Goal: Transaction & Acquisition: Purchase product/service

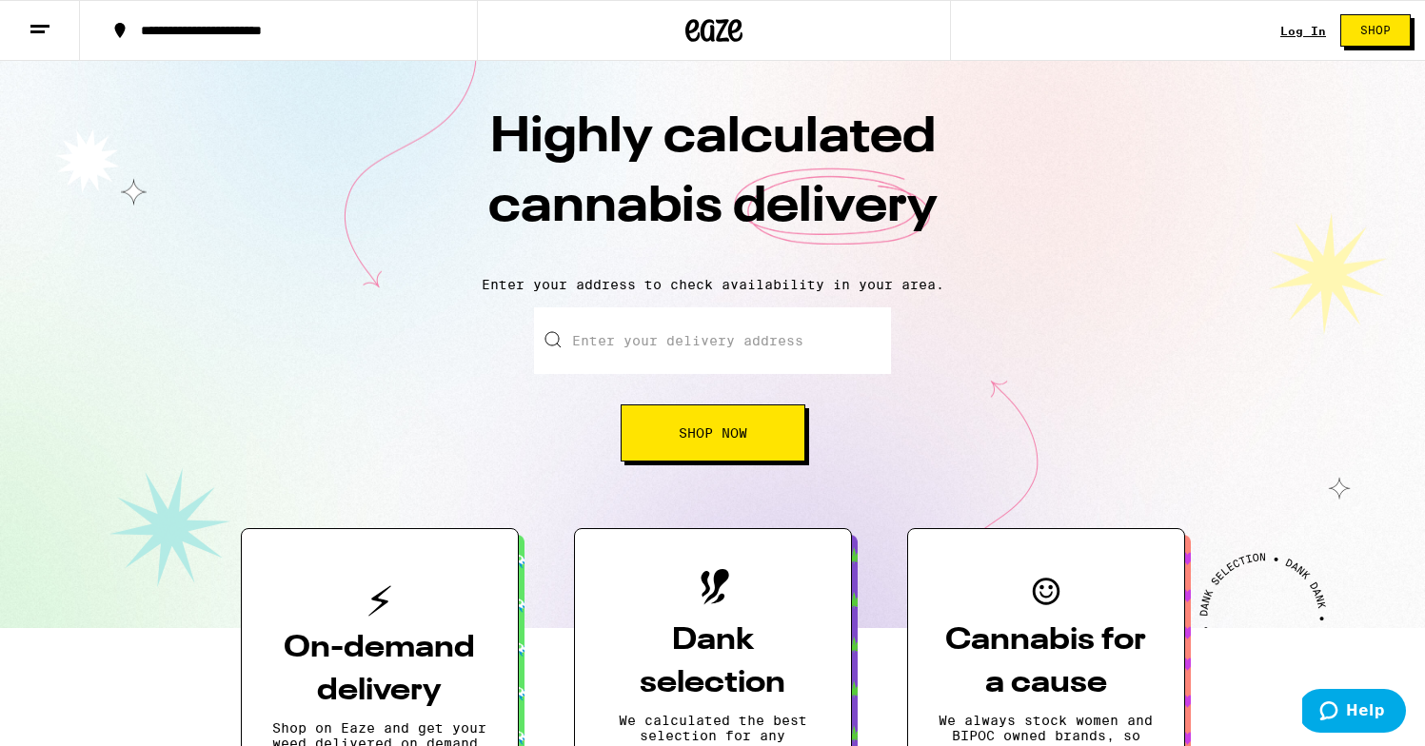
click at [1307, 32] on div "Log In" at bounding box center [1303, 31] width 46 height 12
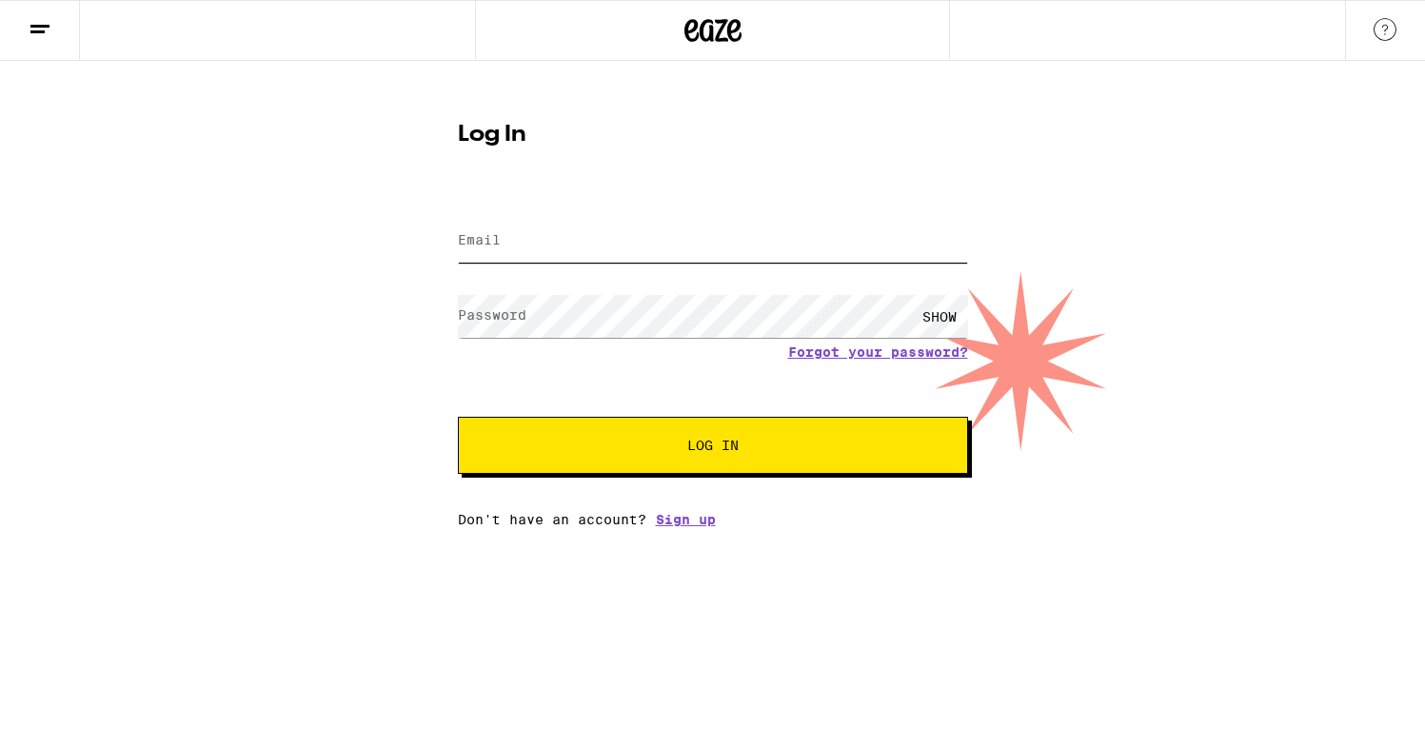
type input "[EMAIL_ADDRESS][DOMAIN_NAME]"
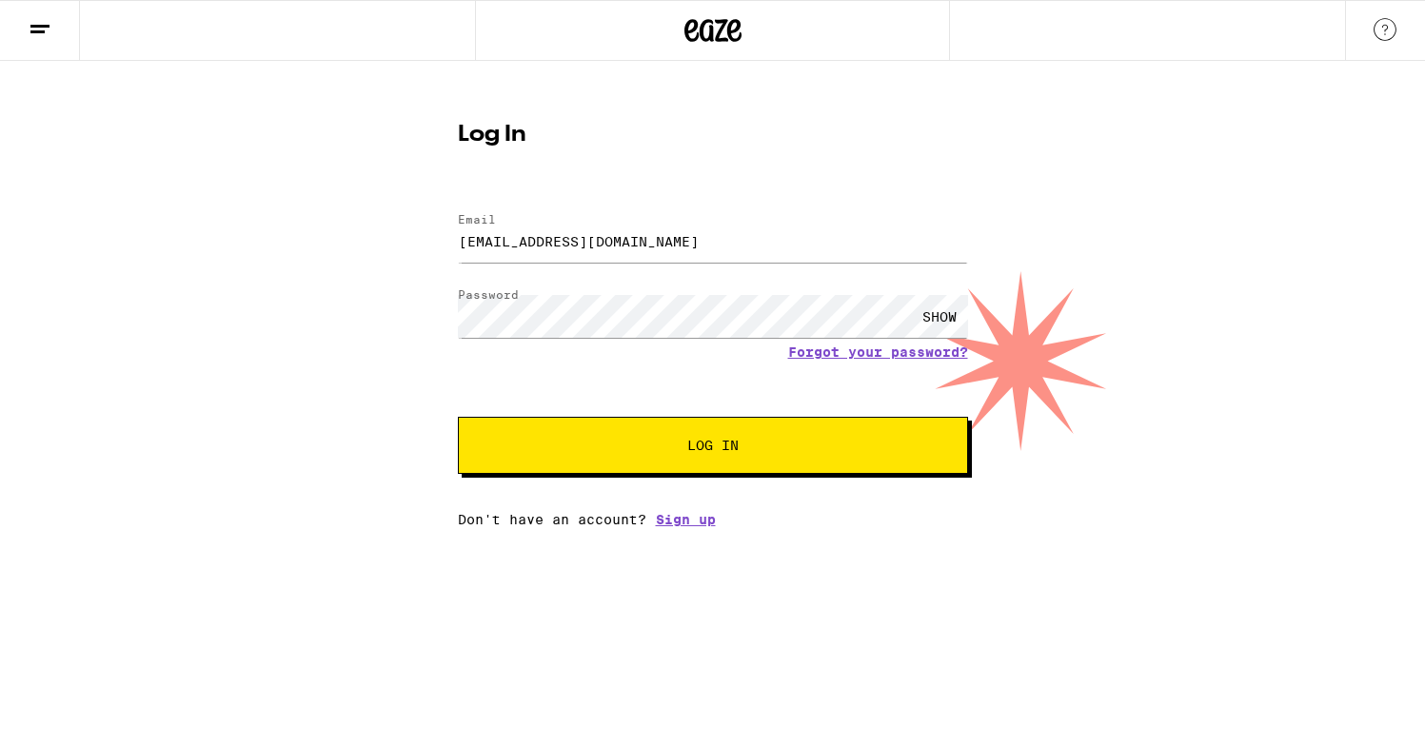
click at [866, 422] on button "Log In" at bounding box center [713, 445] width 510 height 57
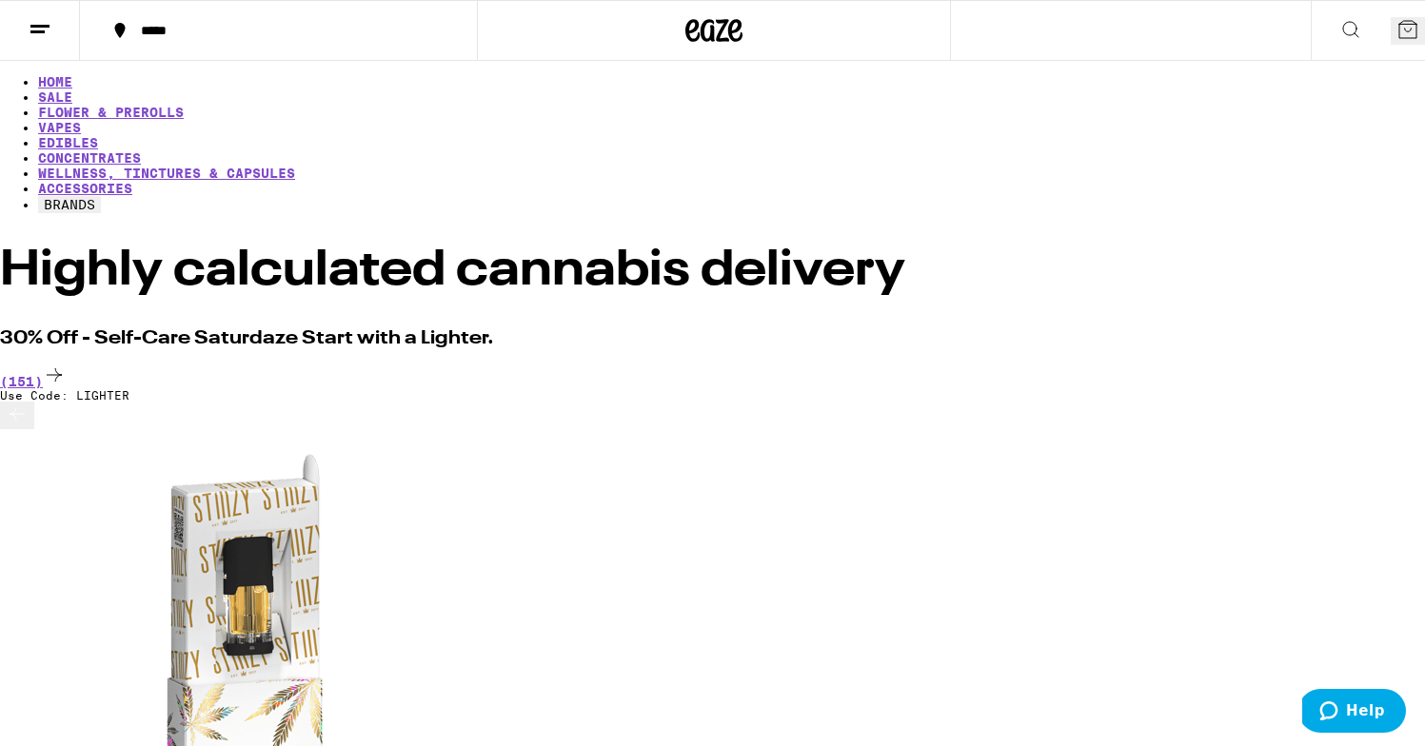
click at [1311, 10] on button at bounding box center [1351, 31] width 80 height 60
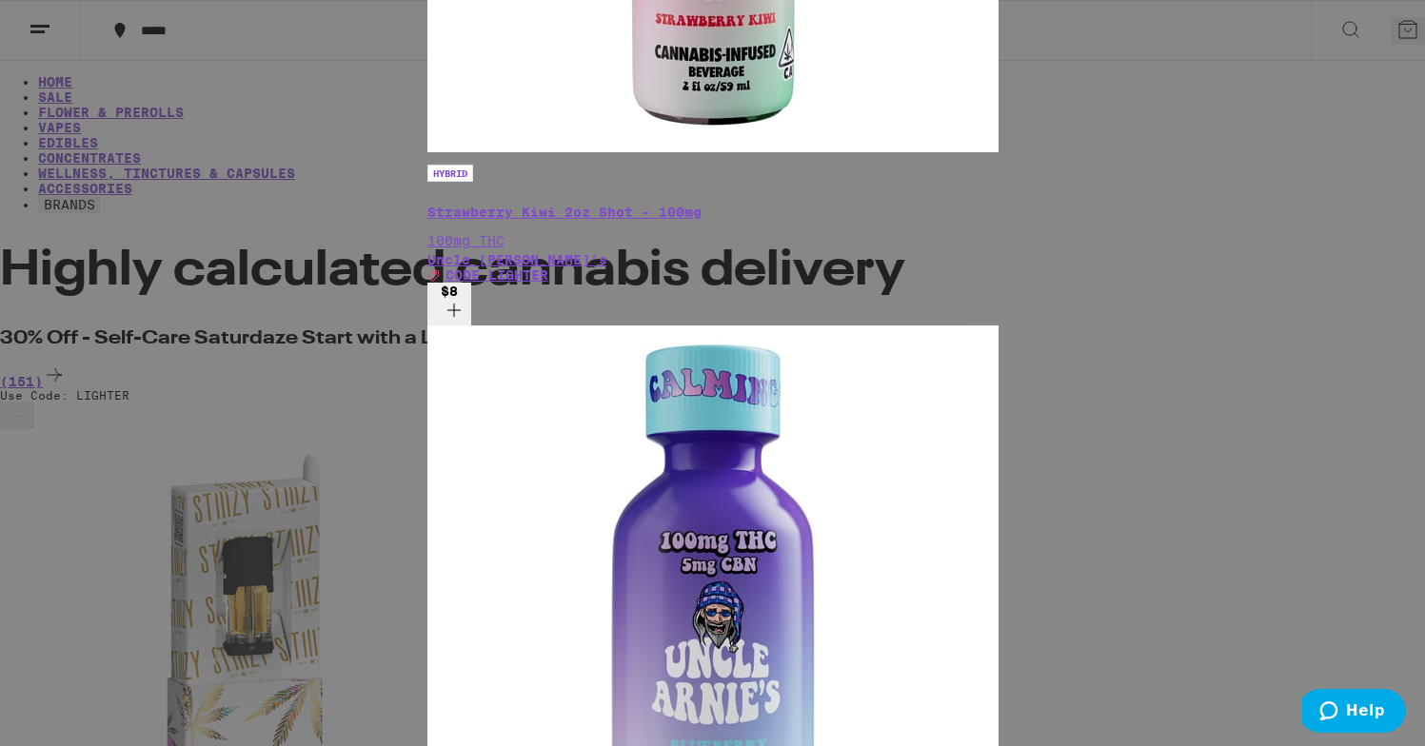
type input "flee"
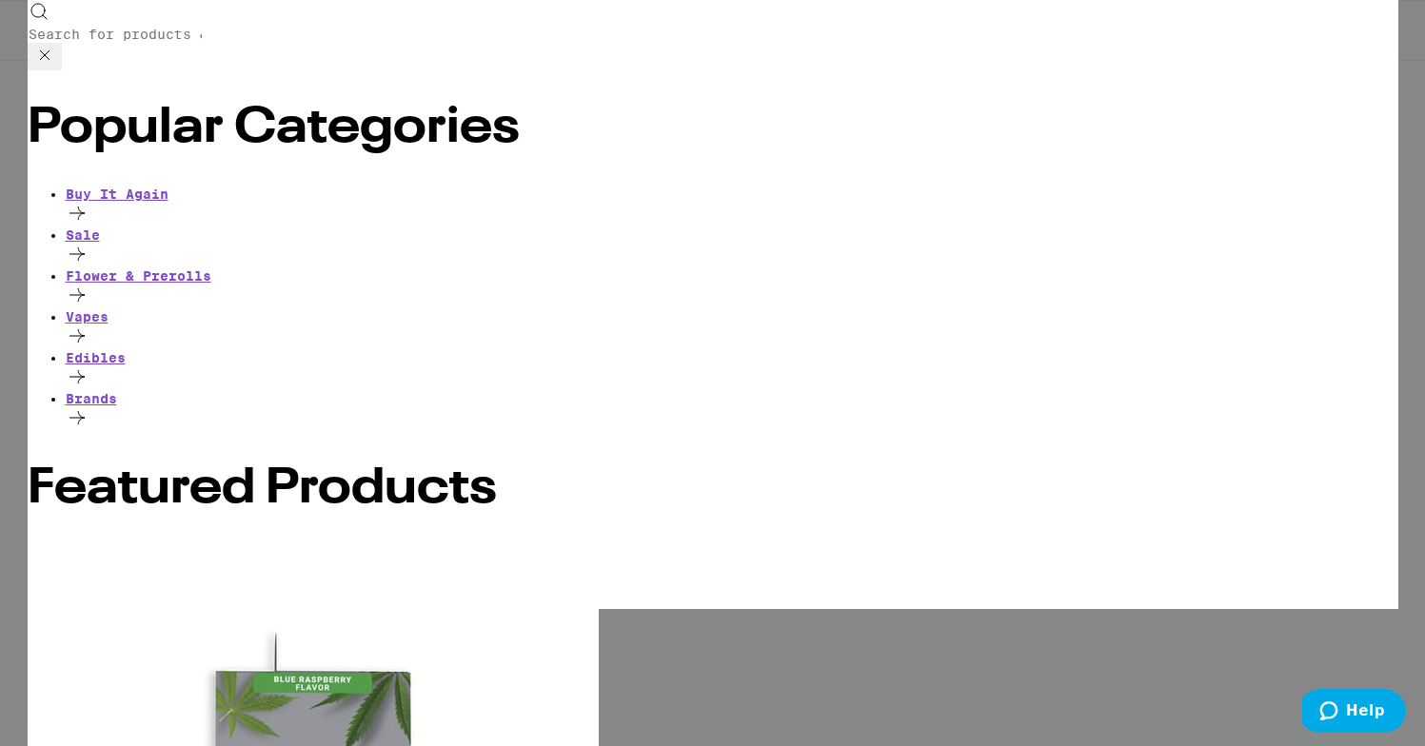
type input "gabrielebassi92@gmail.com"
click at [164, 268] on div "Flower & Prerolls" at bounding box center [732, 275] width 1333 height 15
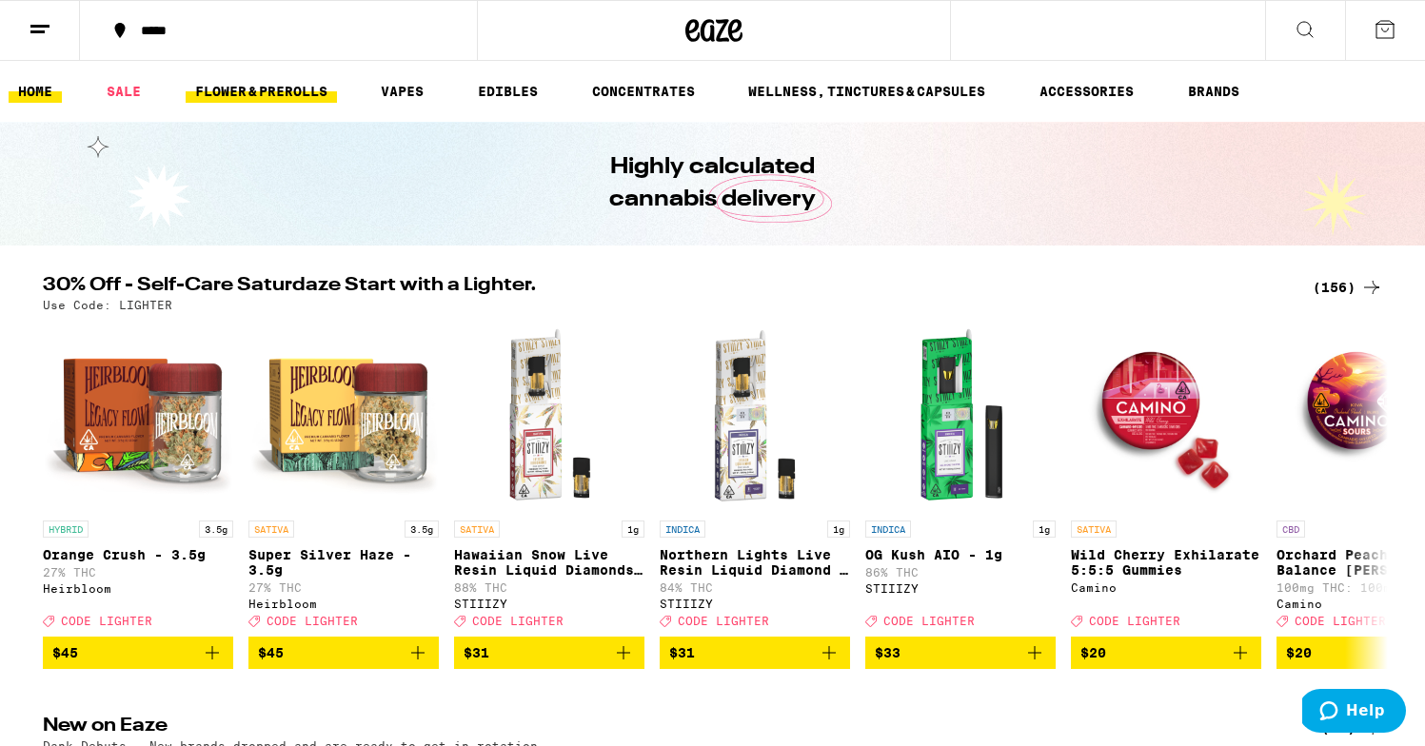
click at [324, 94] on link "FLOWER & PREROLLS" at bounding box center [261, 91] width 151 height 23
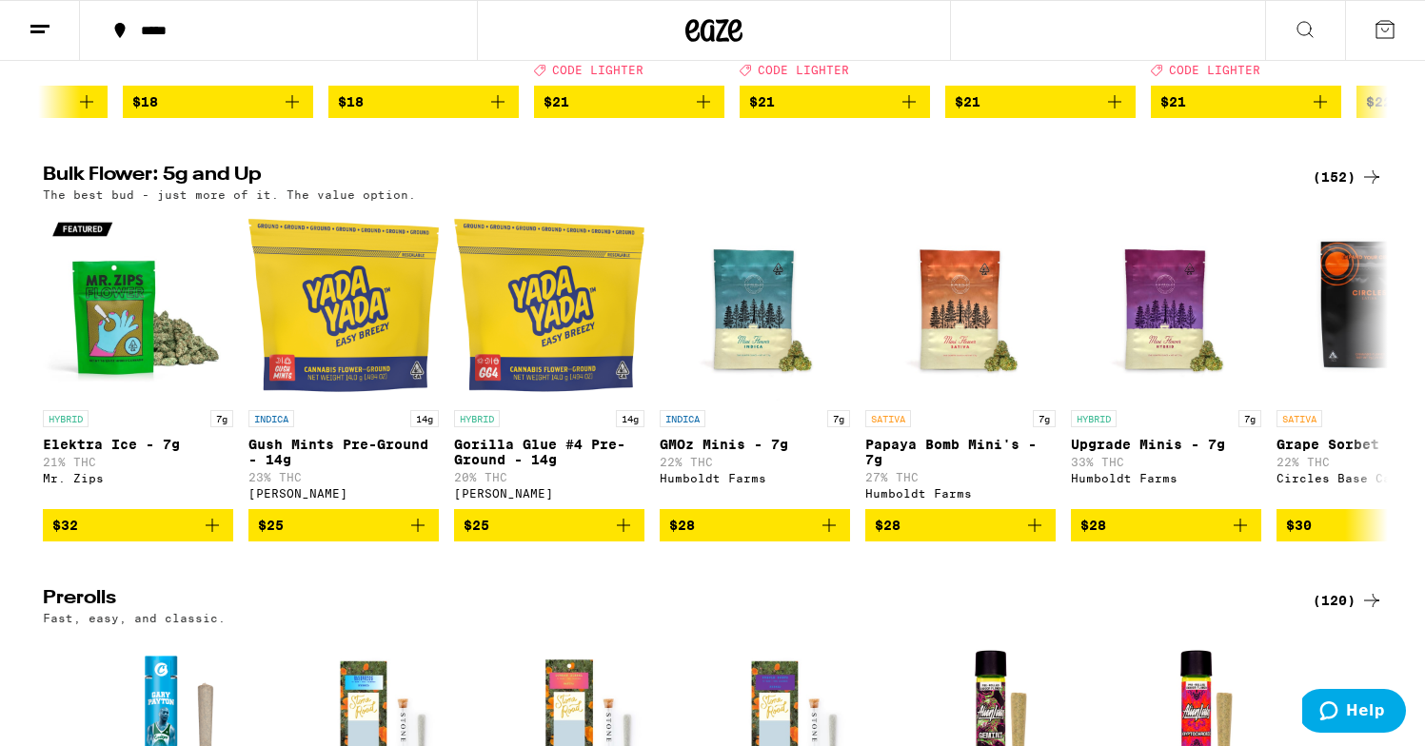
scroll to position [544, 0]
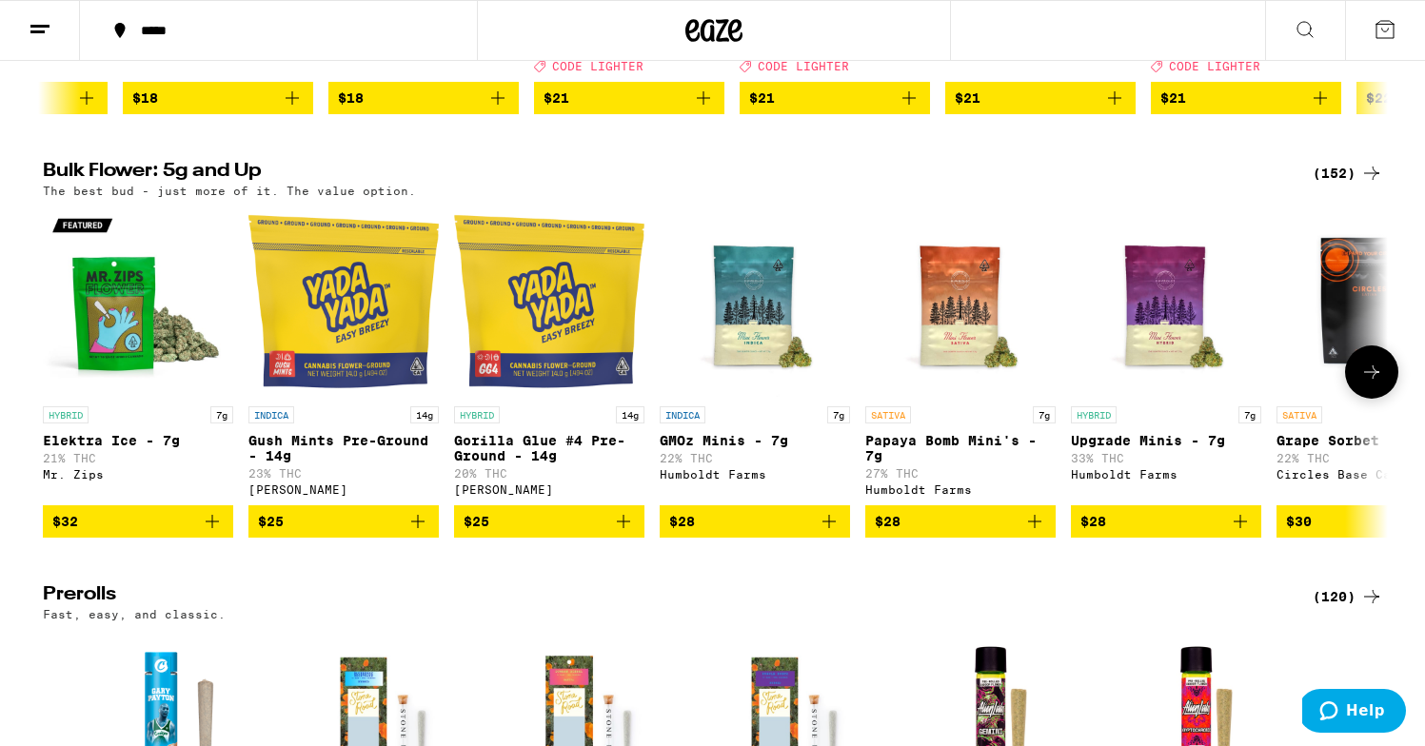
click at [1389, 399] on button at bounding box center [1371, 372] width 53 height 53
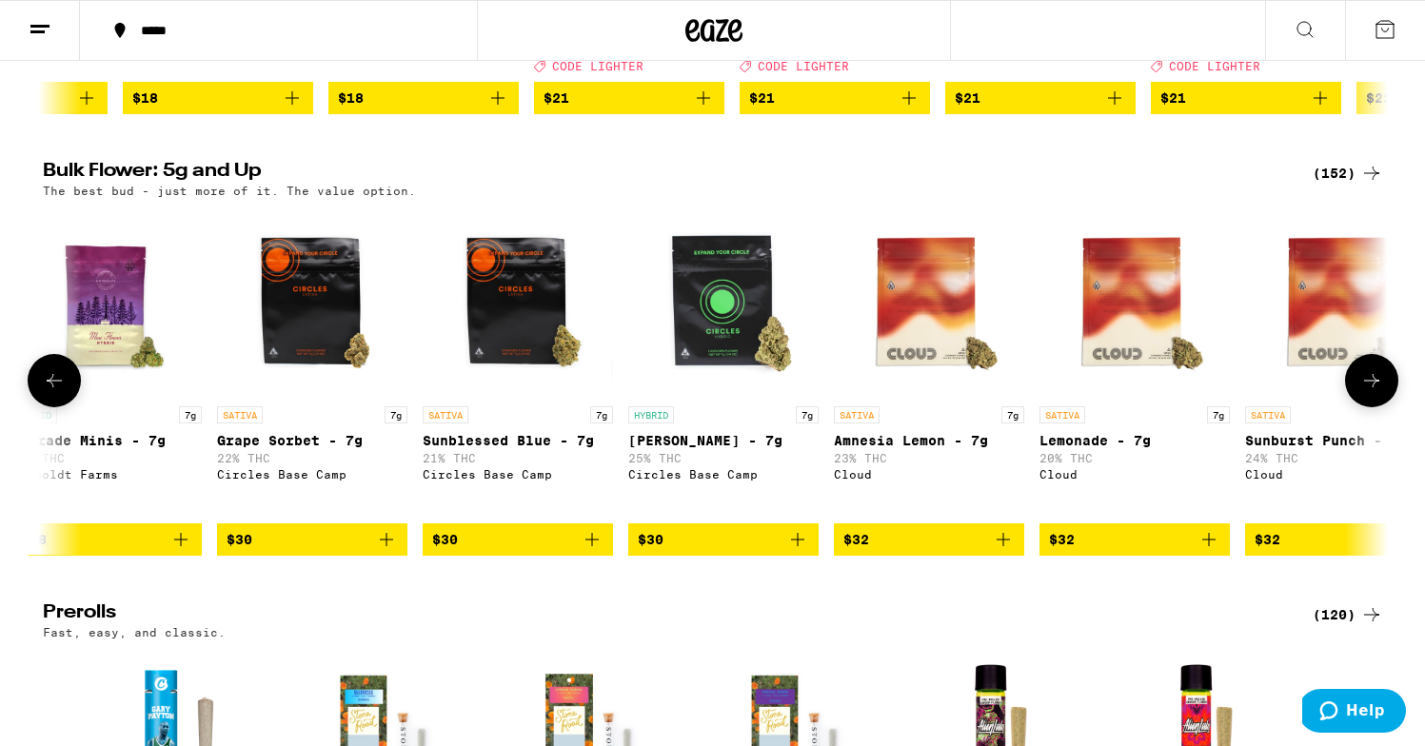
click at [1389, 407] on button at bounding box center [1371, 380] width 53 height 53
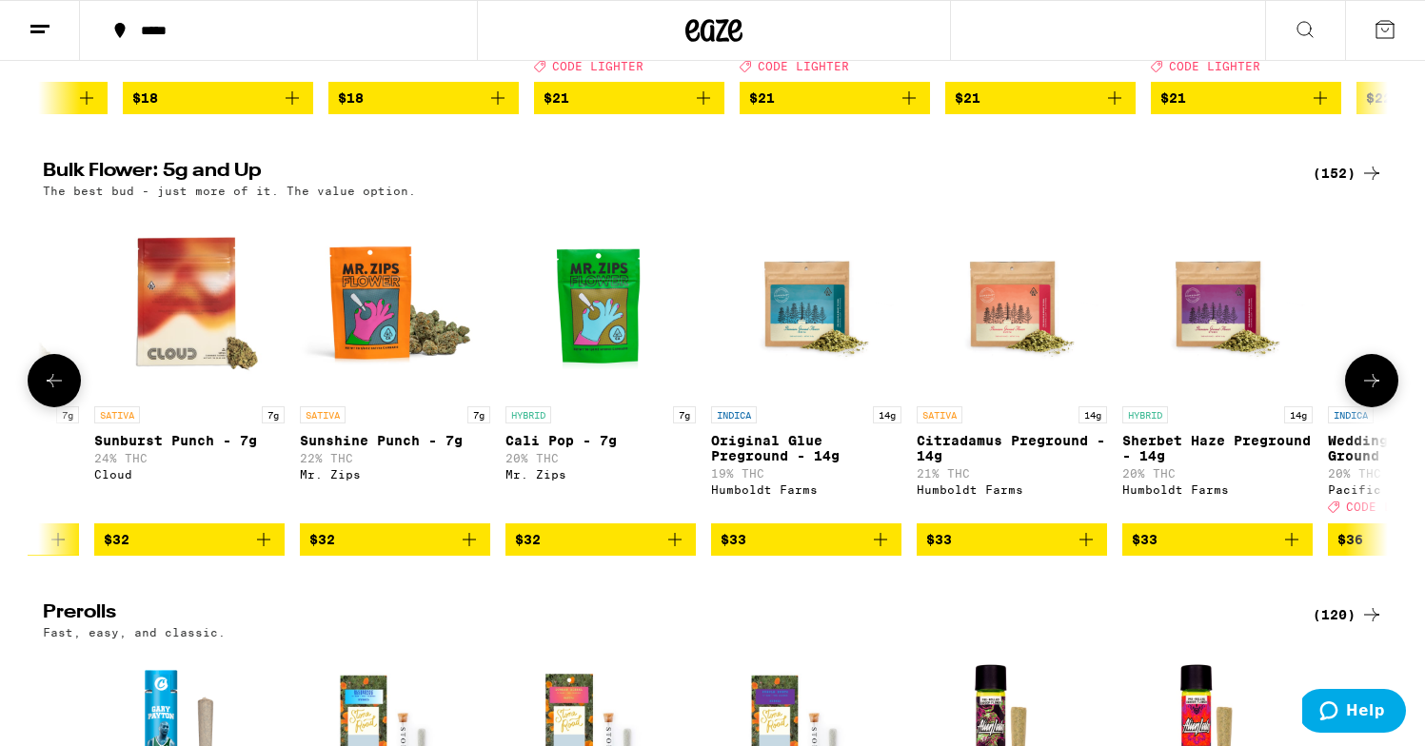
click at [1389, 407] on button at bounding box center [1371, 380] width 53 height 53
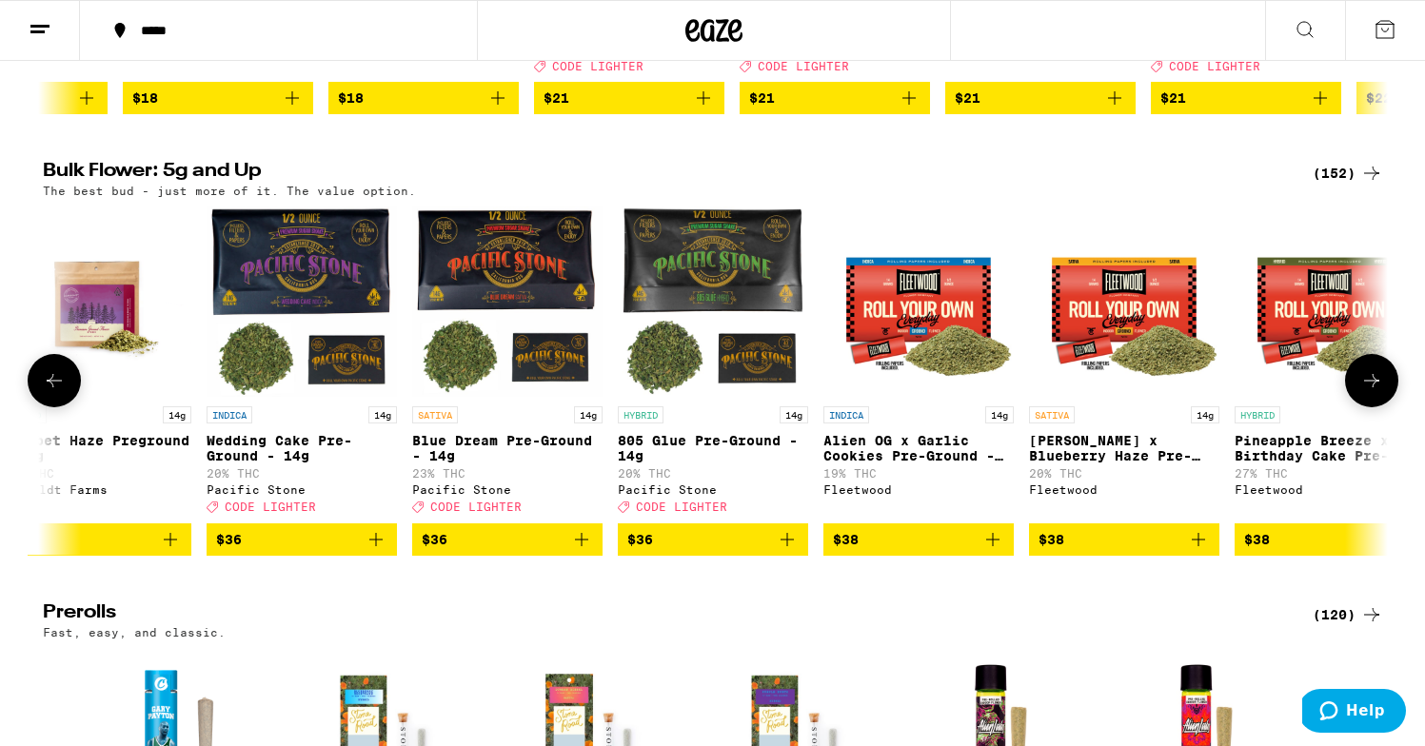
scroll to position [0, 3343]
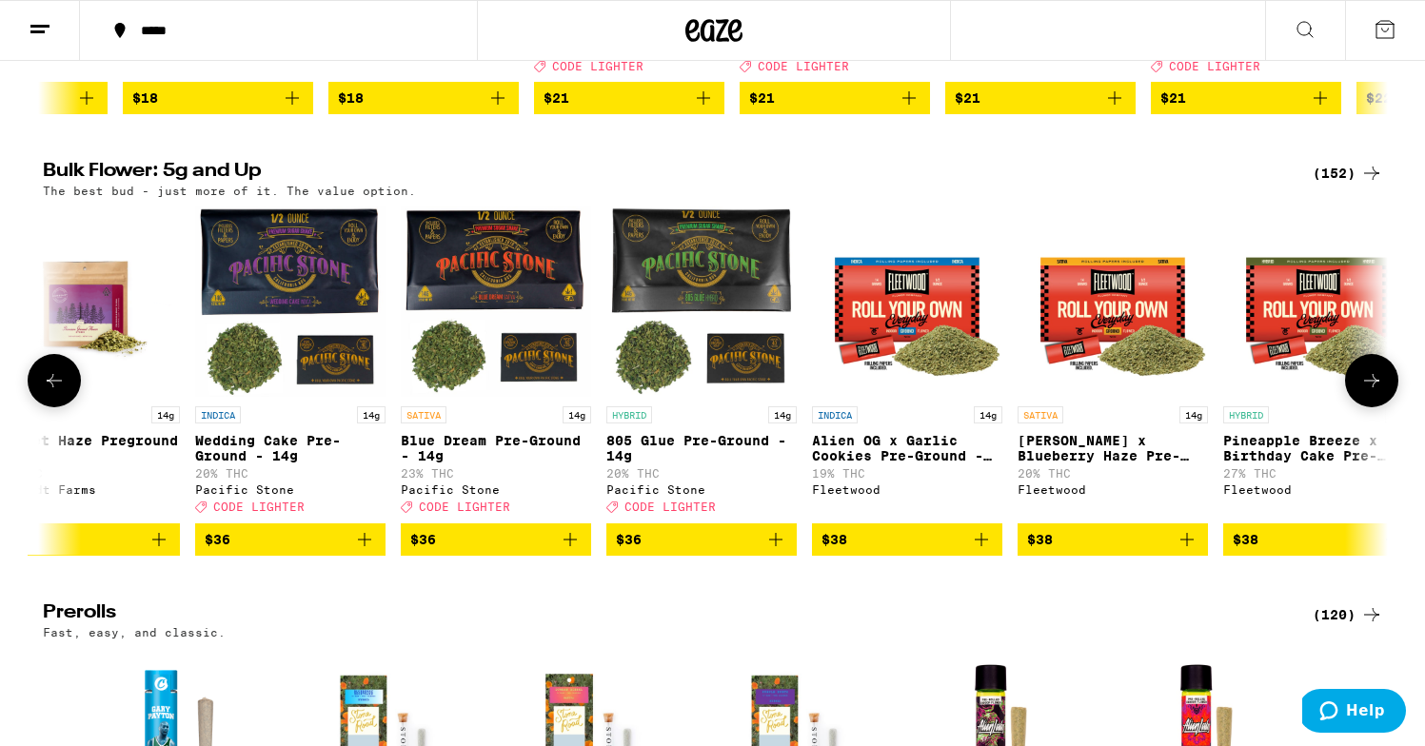
click at [1389, 407] on button at bounding box center [1371, 380] width 53 height 53
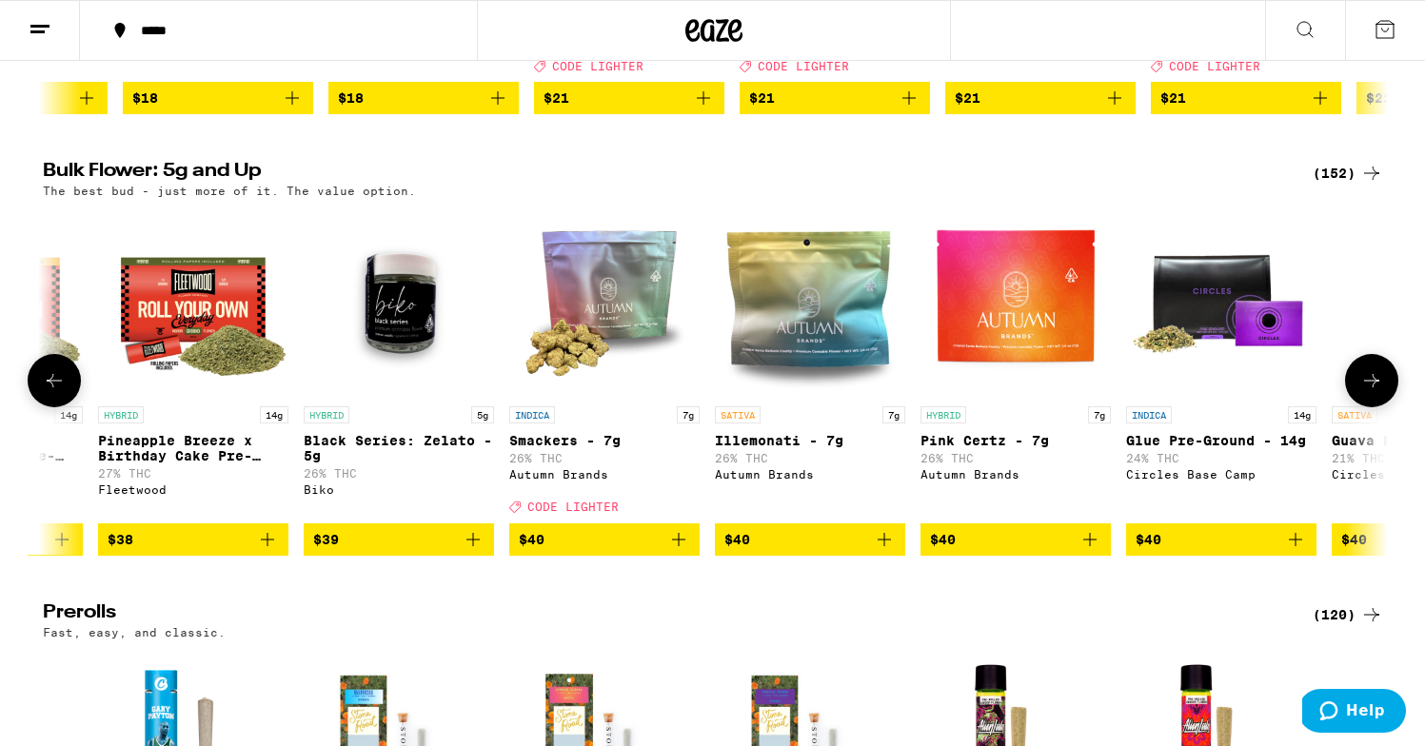
scroll to position [0, 4476]
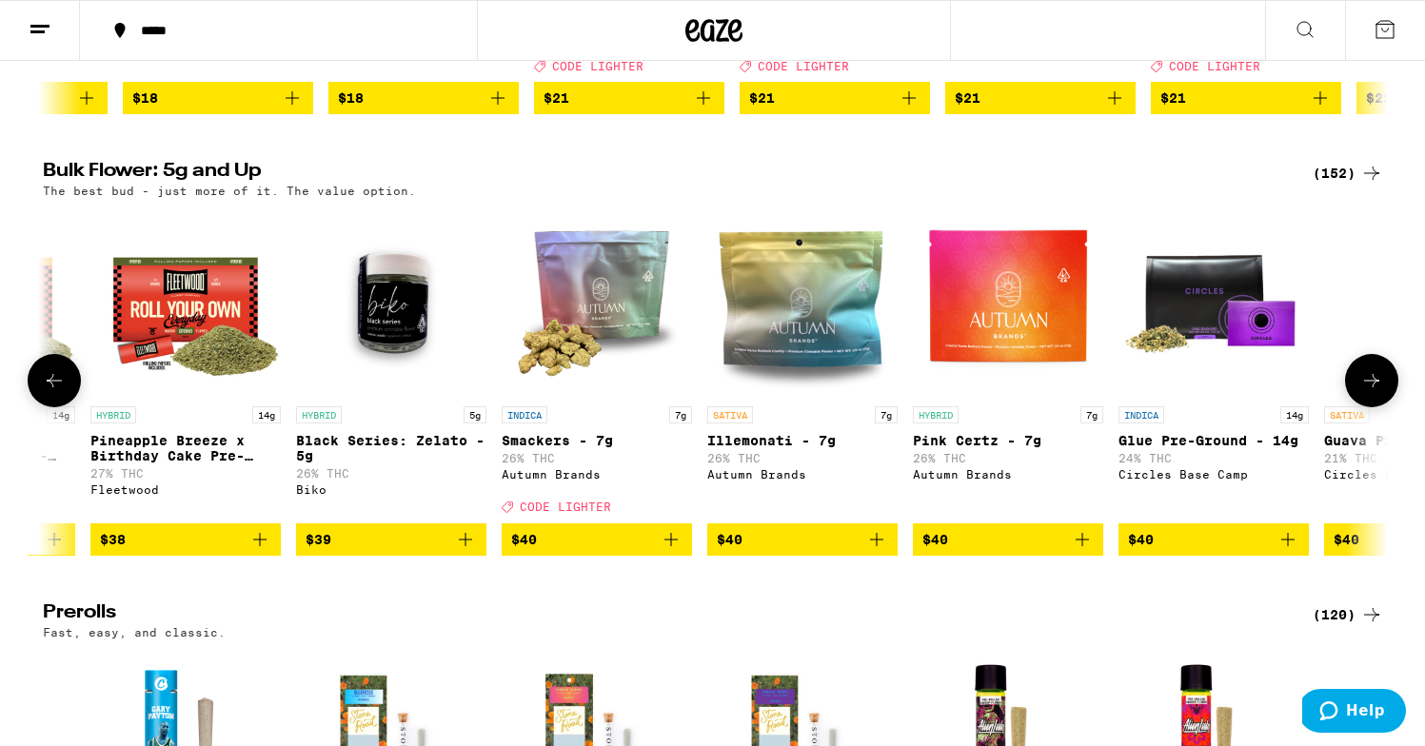
click at [1389, 407] on button at bounding box center [1371, 380] width 53 height 53
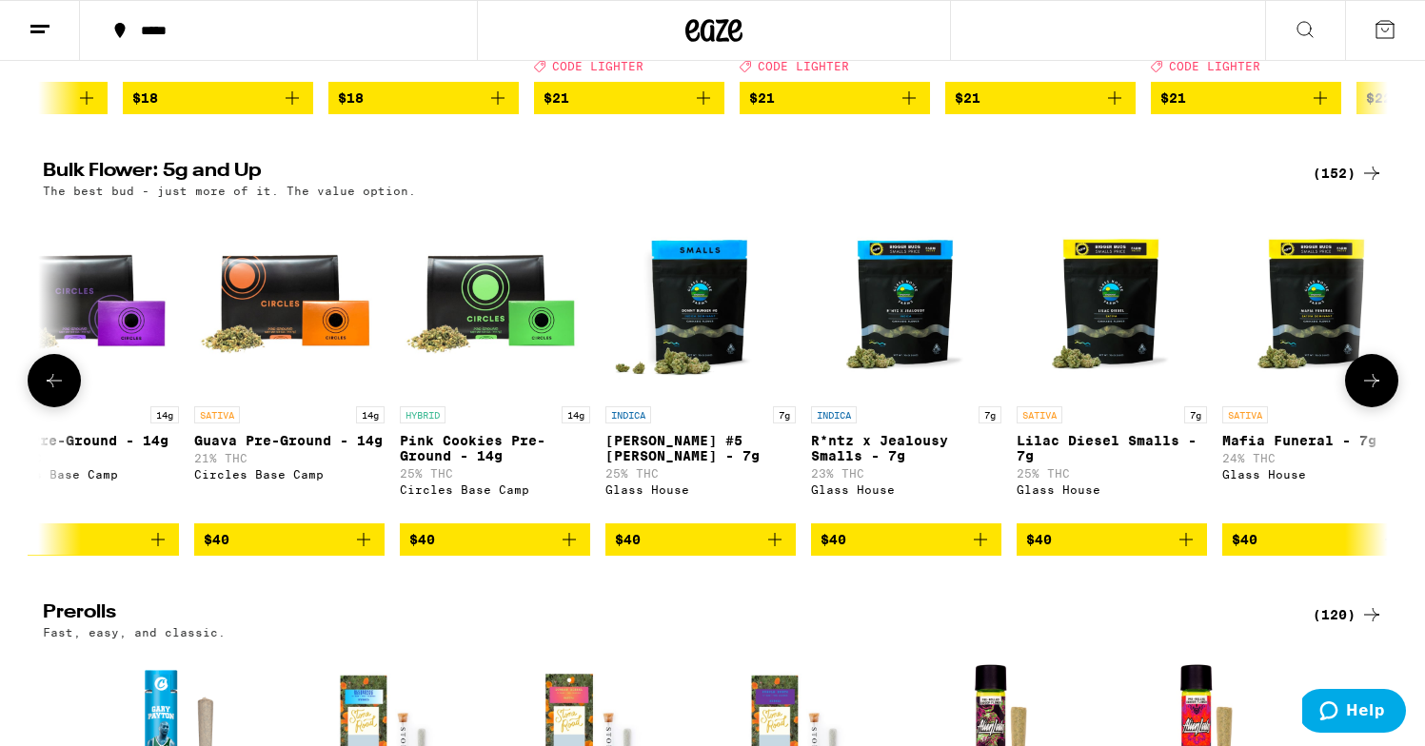
scroll to position [0, 5608]
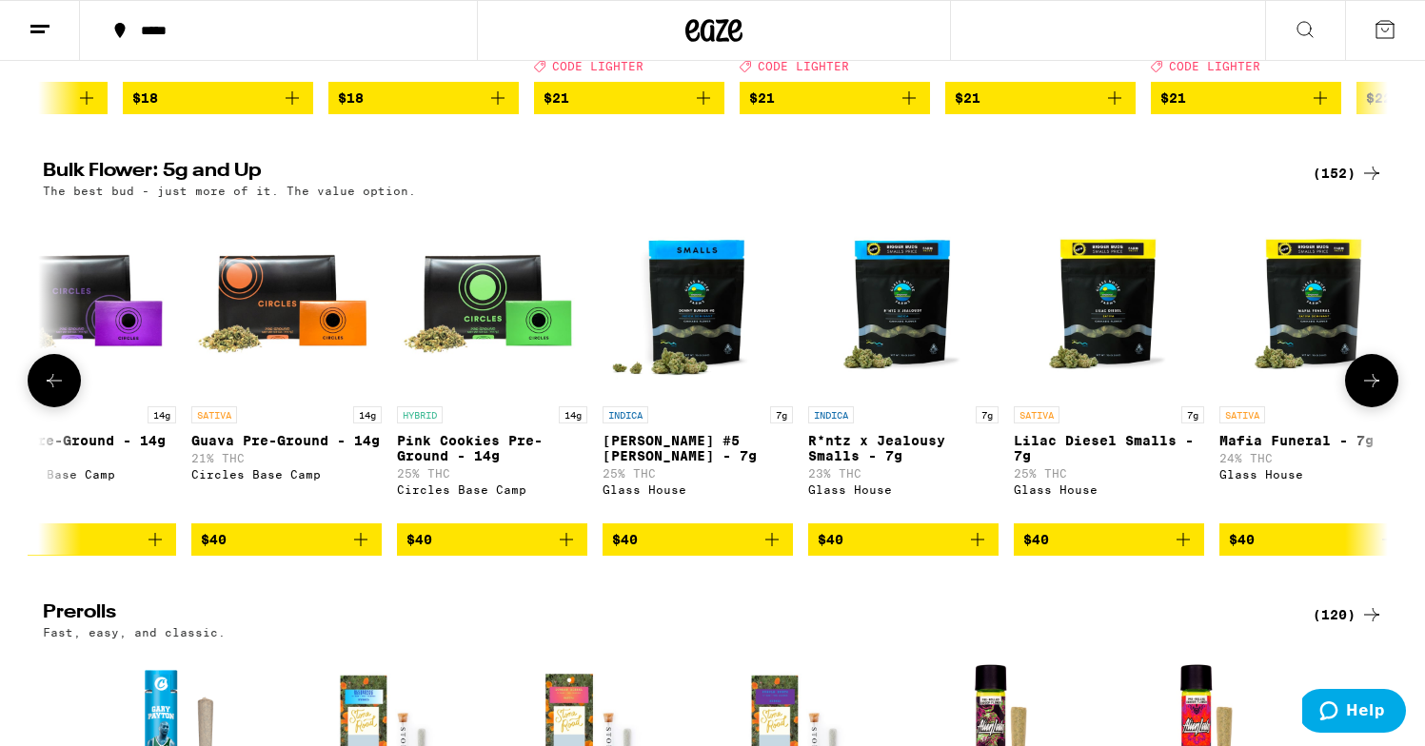
click at [1389, 407] on button at bounding box center [1371, 380] width 53 height 53
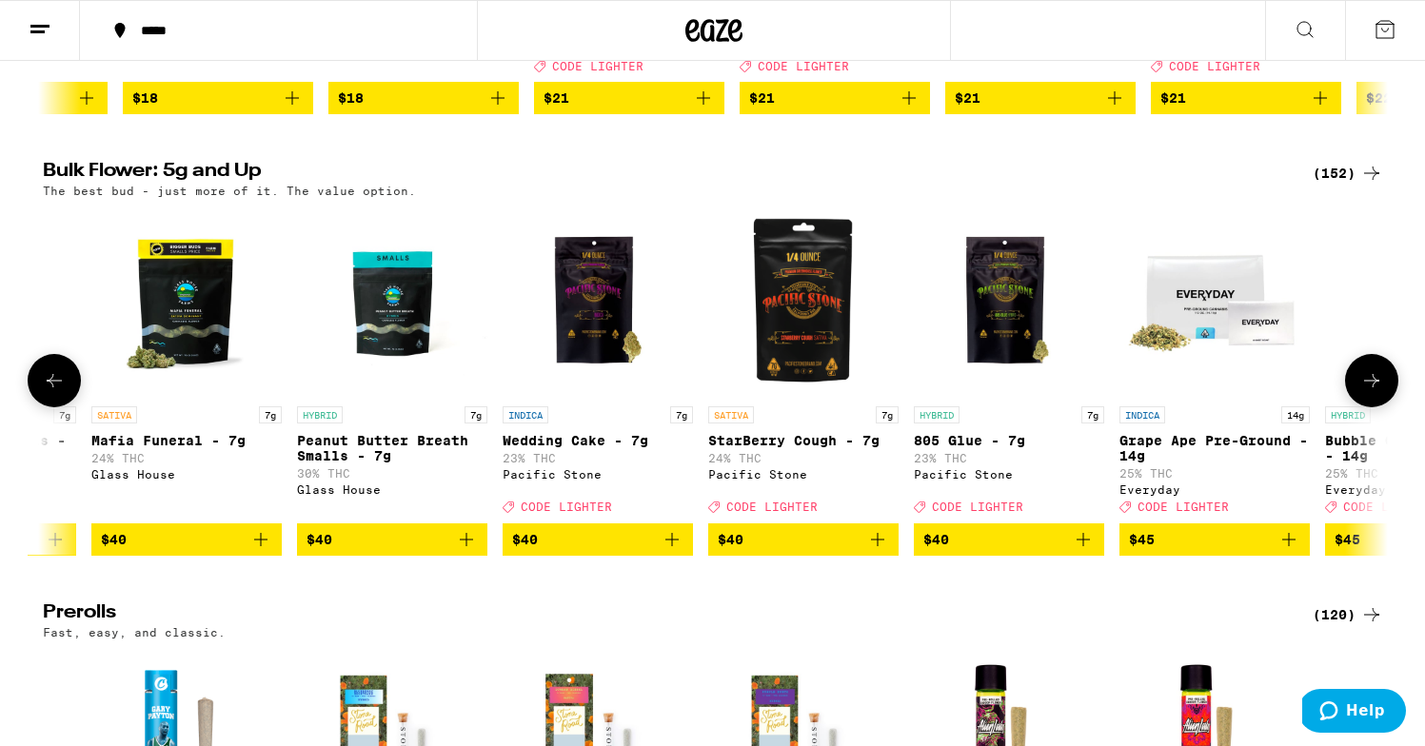
scroll to position [0, 6741]
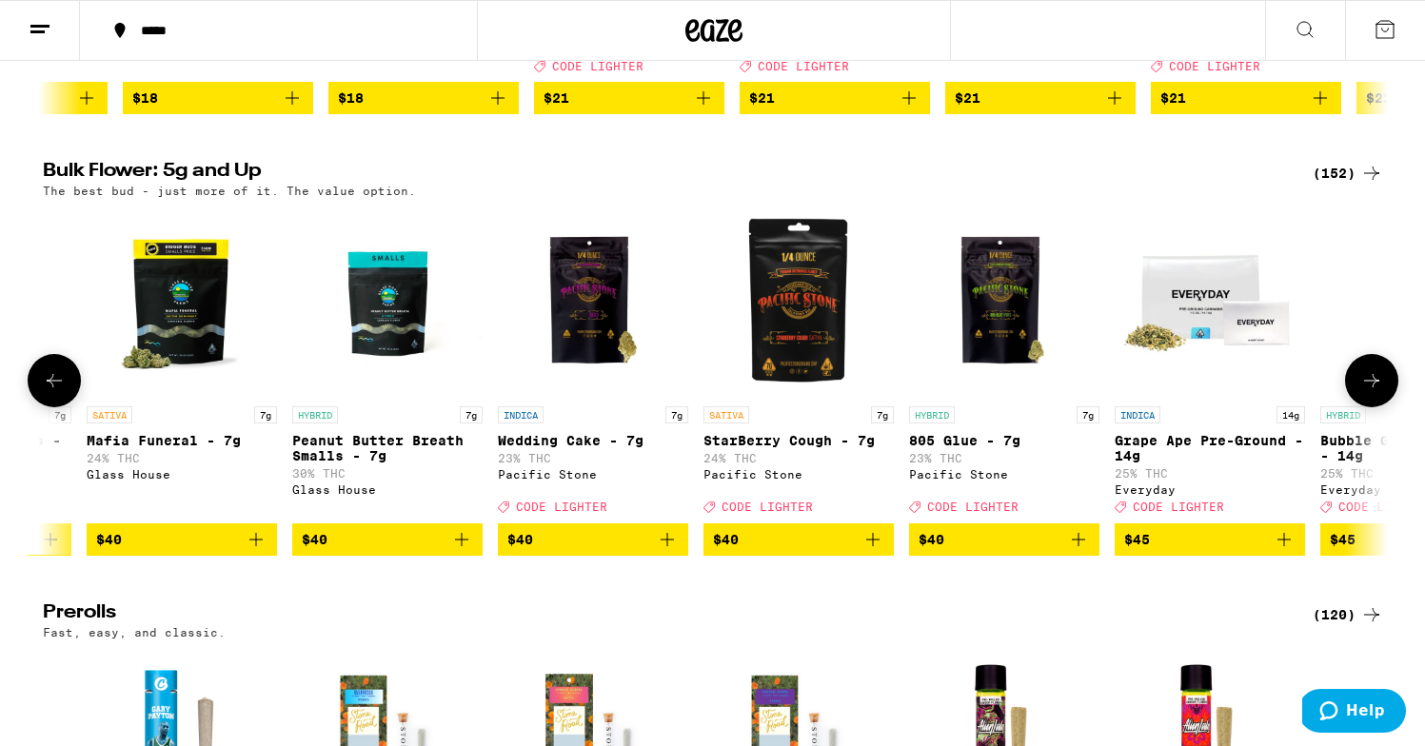
click at [1389, 407] on button at bounding box center [1371, 380] width 53 height 53
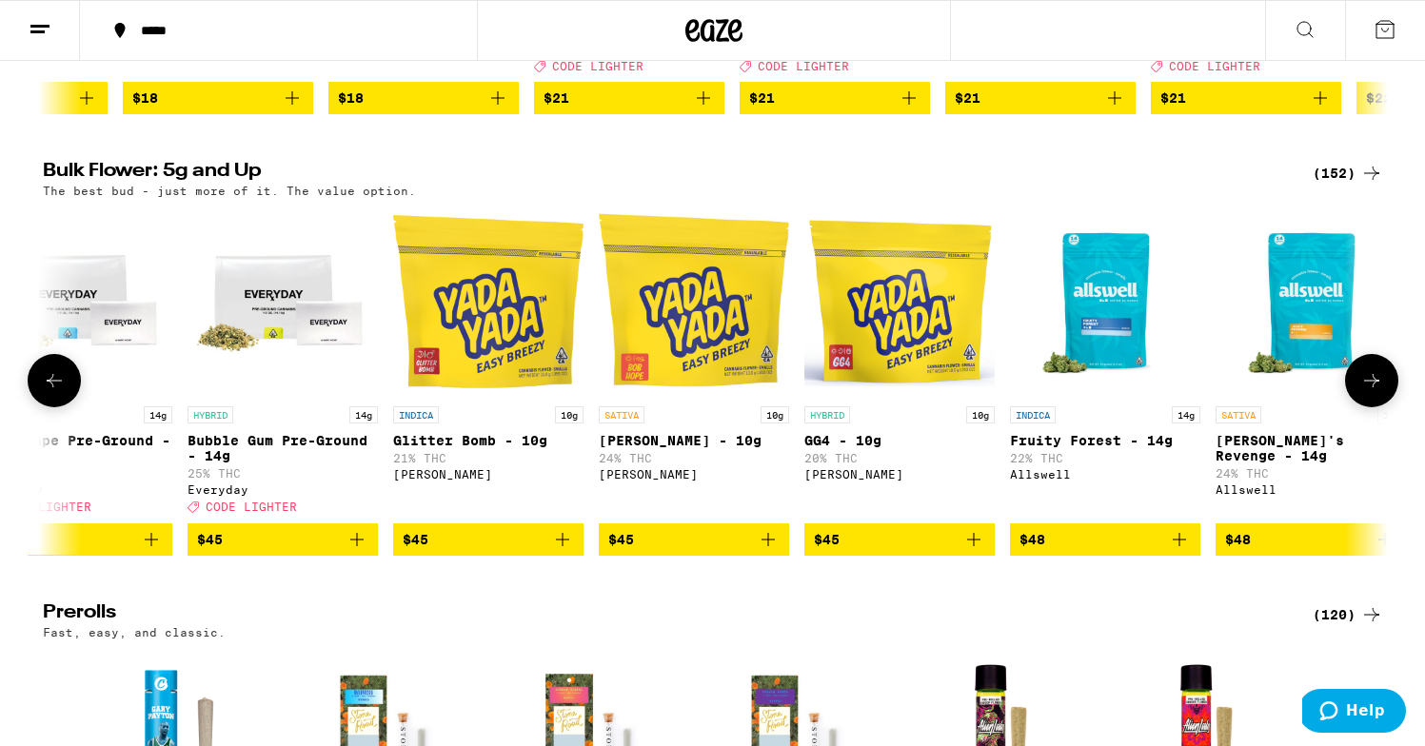
click at [1389, 407] on button at bounding box center [1371, 380] width 53 height 53
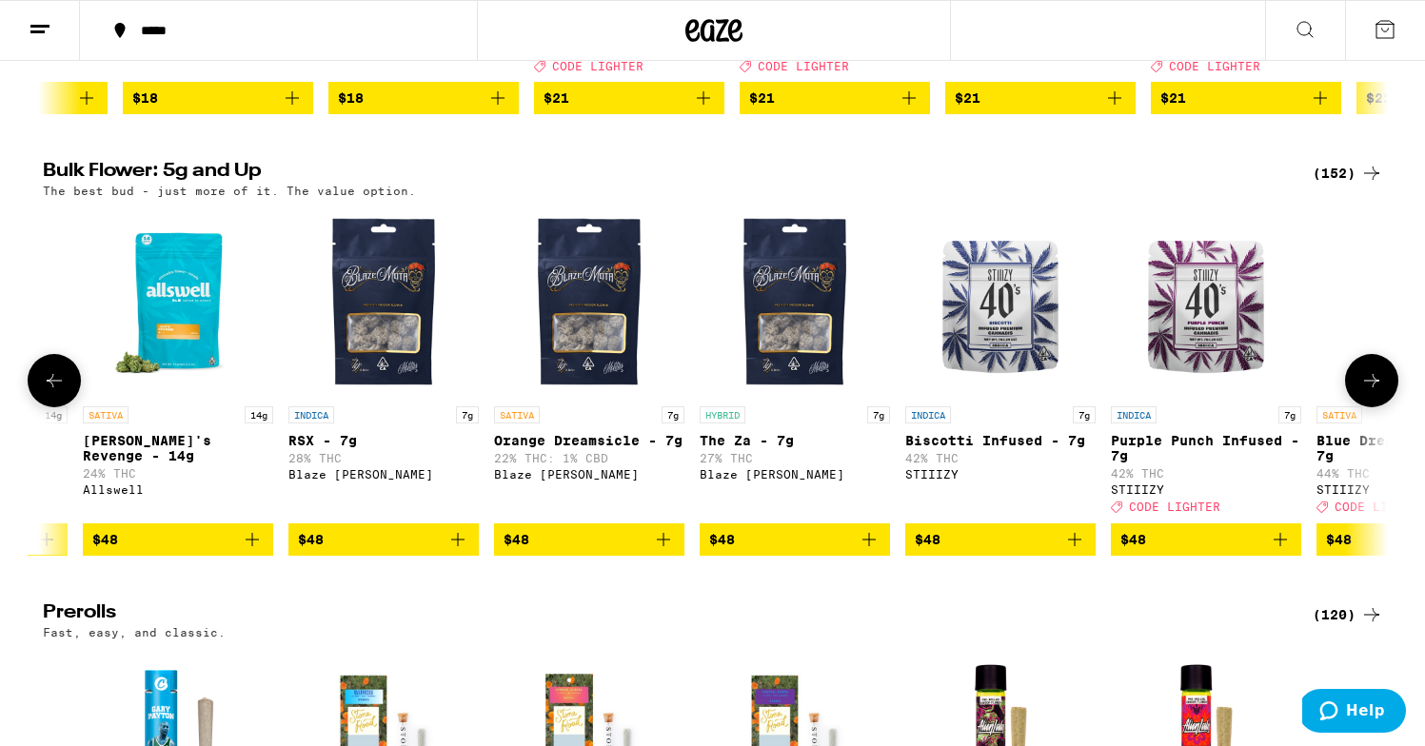
click at [1389, 407] on button at bounding box center [1371, 380] width 53 height 53
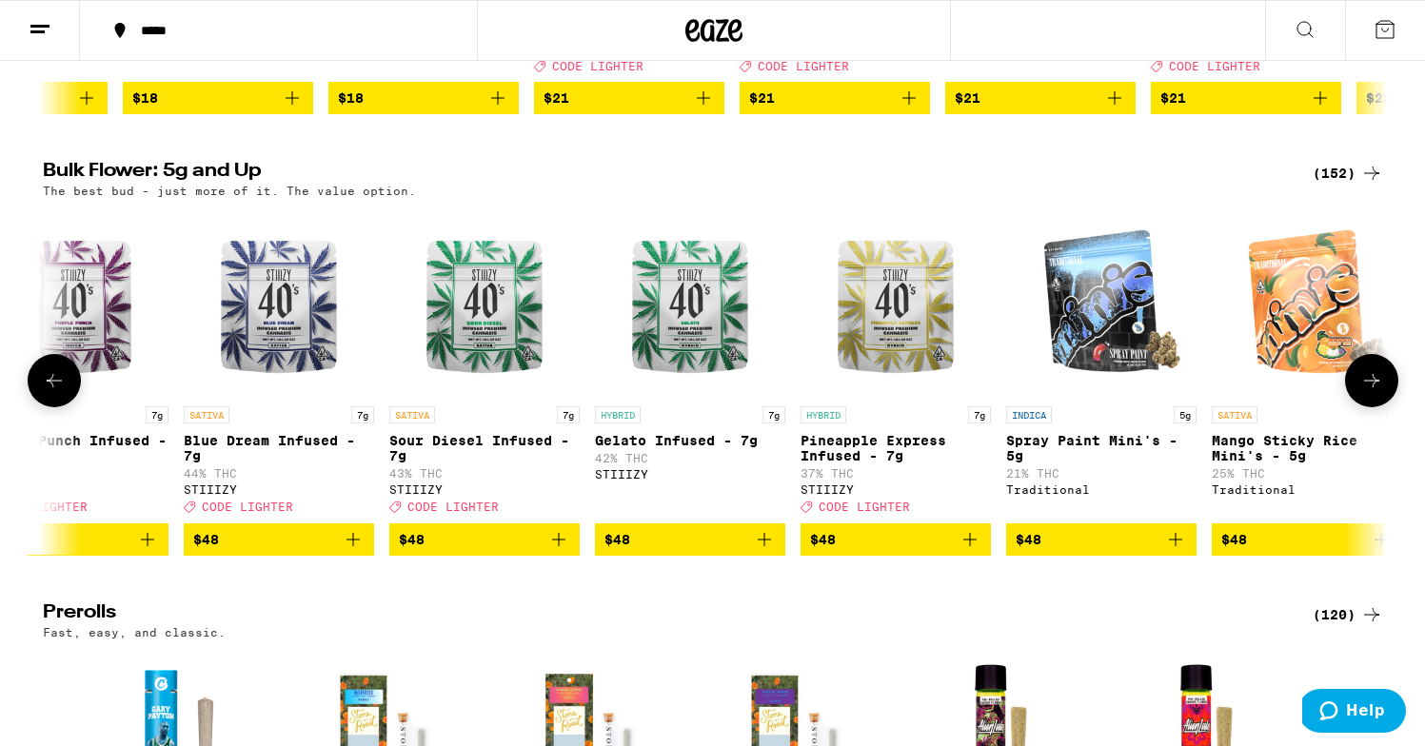
click at [1389, 407] on button at bounding box center [1371, 380] width 53 height 53
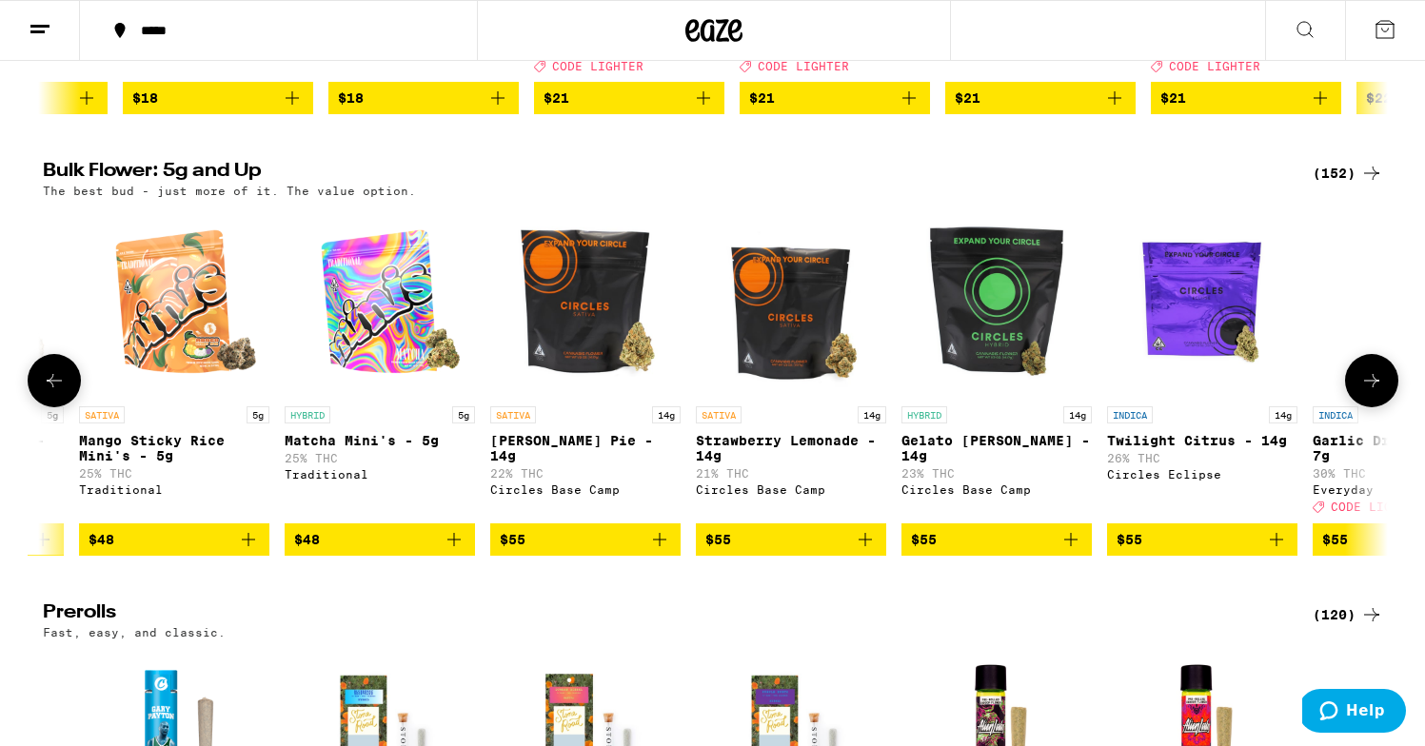
click at [1389, 407] on button at bounding box center [1371, 380] width 53 height 53
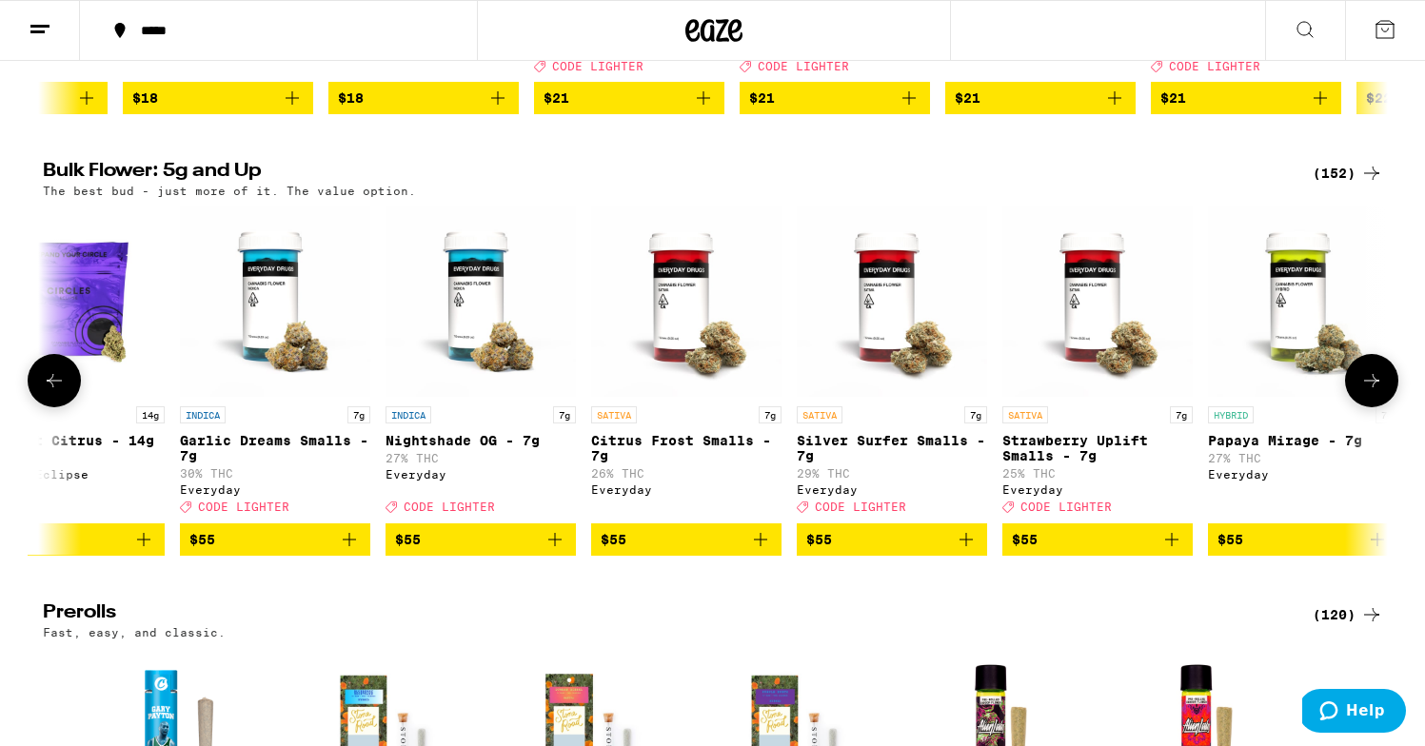
click at [1389, 407] on button at bounding box center [1371, 380] width 53 height 53
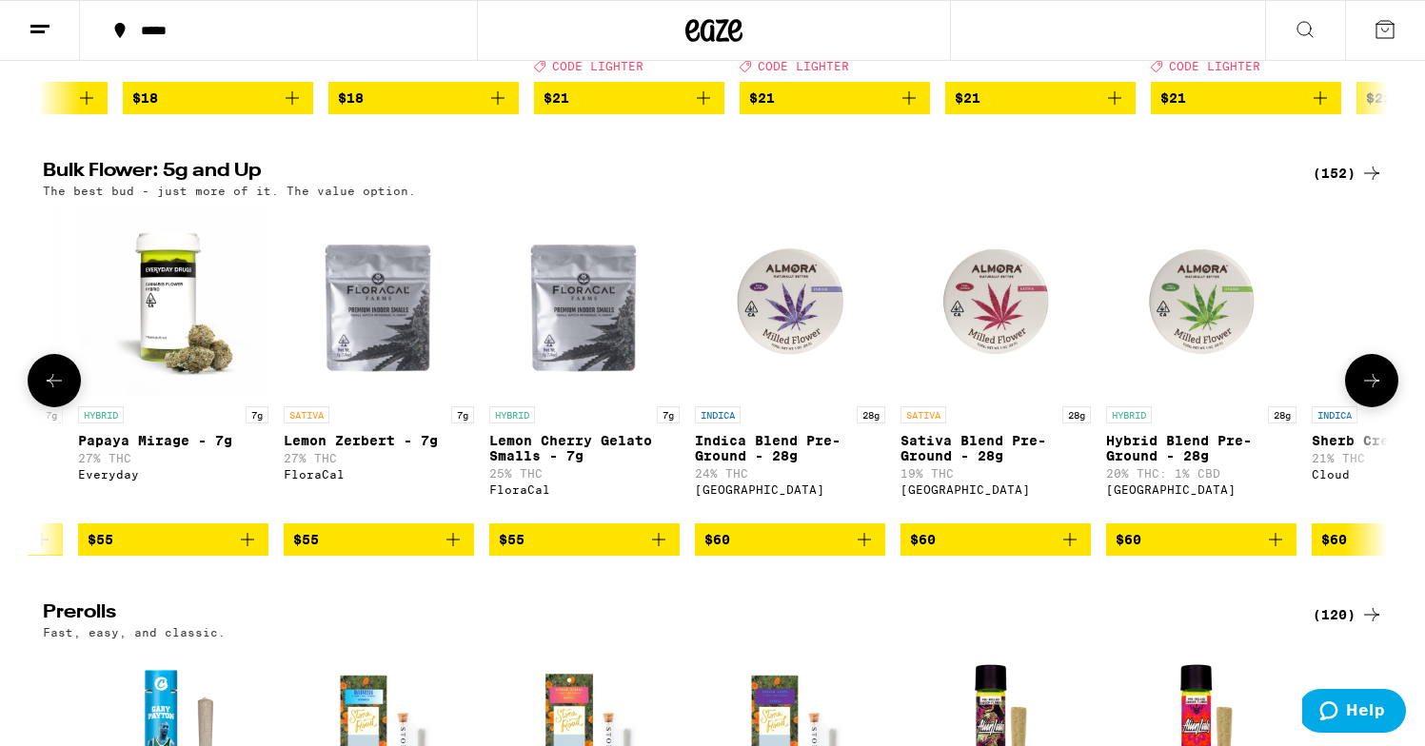
scroll to position [0, 13537]
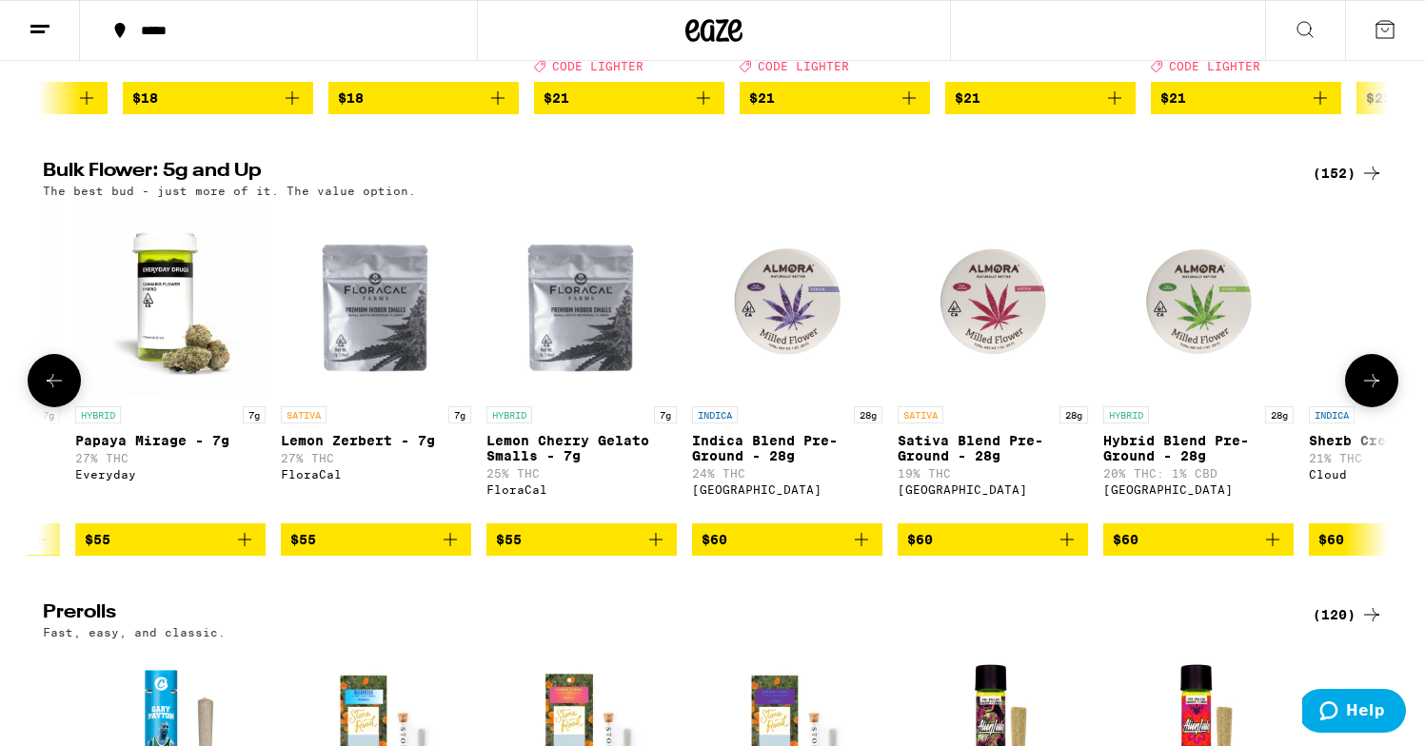
click at [1389, 407] on button at bounding box center [1371, 380] width 53 height 53
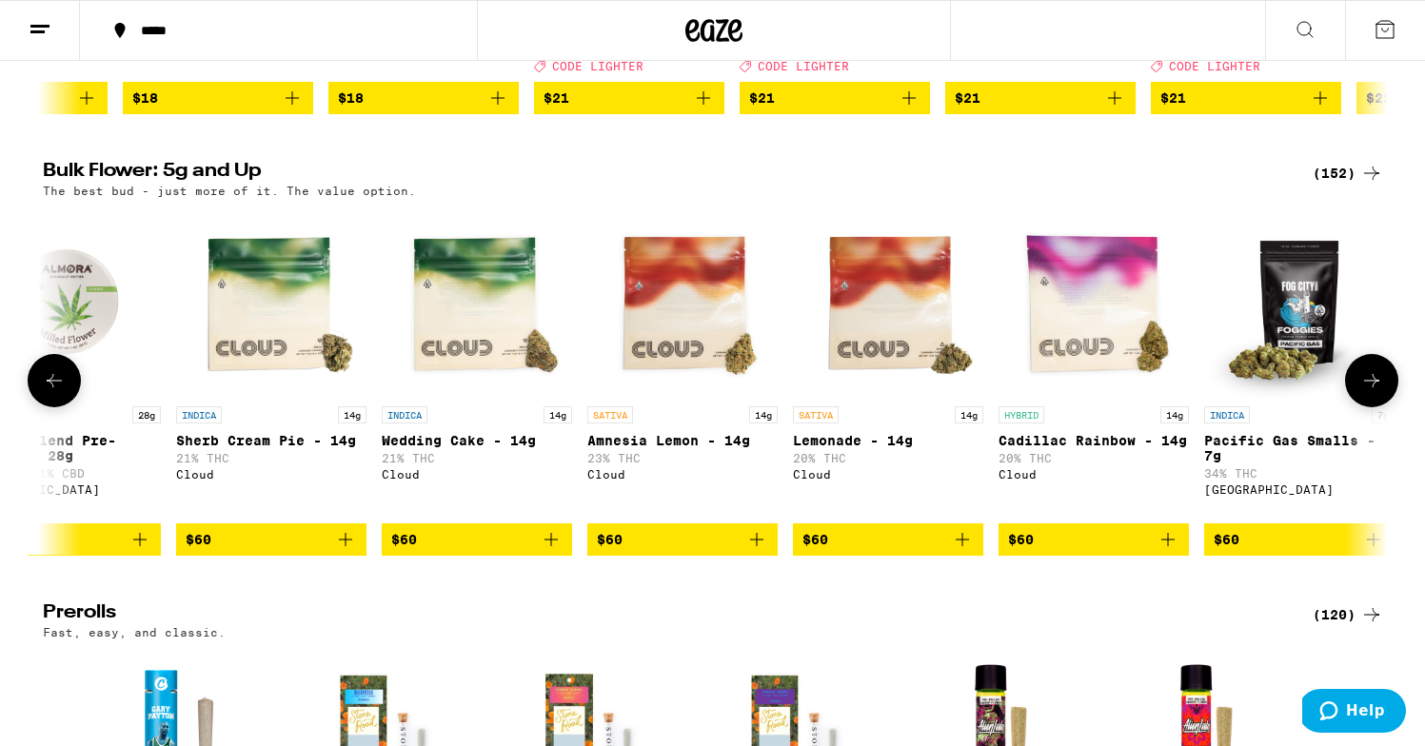
click at [1389, 407] on button at bounding box center [1371, 380] width 53 height 53
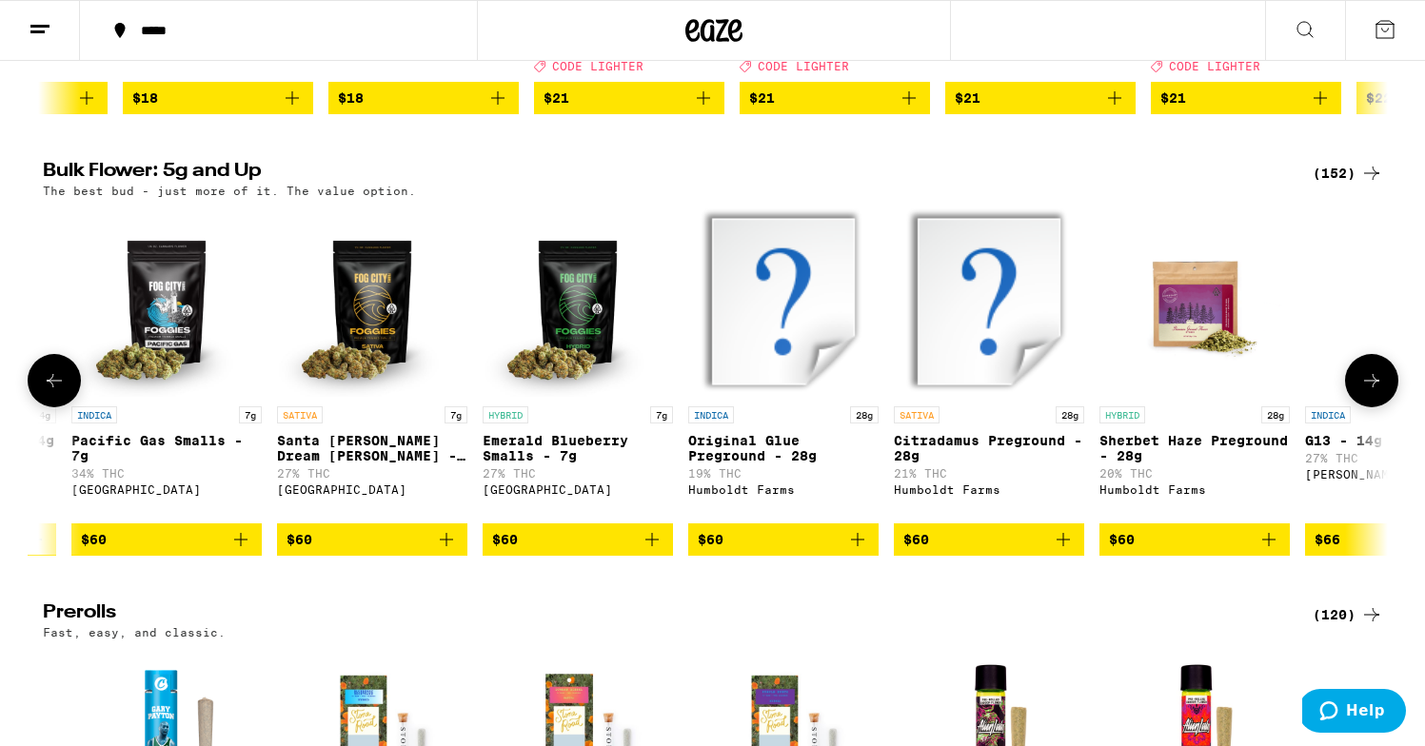
click at [1389, 407] on button at bounding box center [1371, 380] width 53 height 53
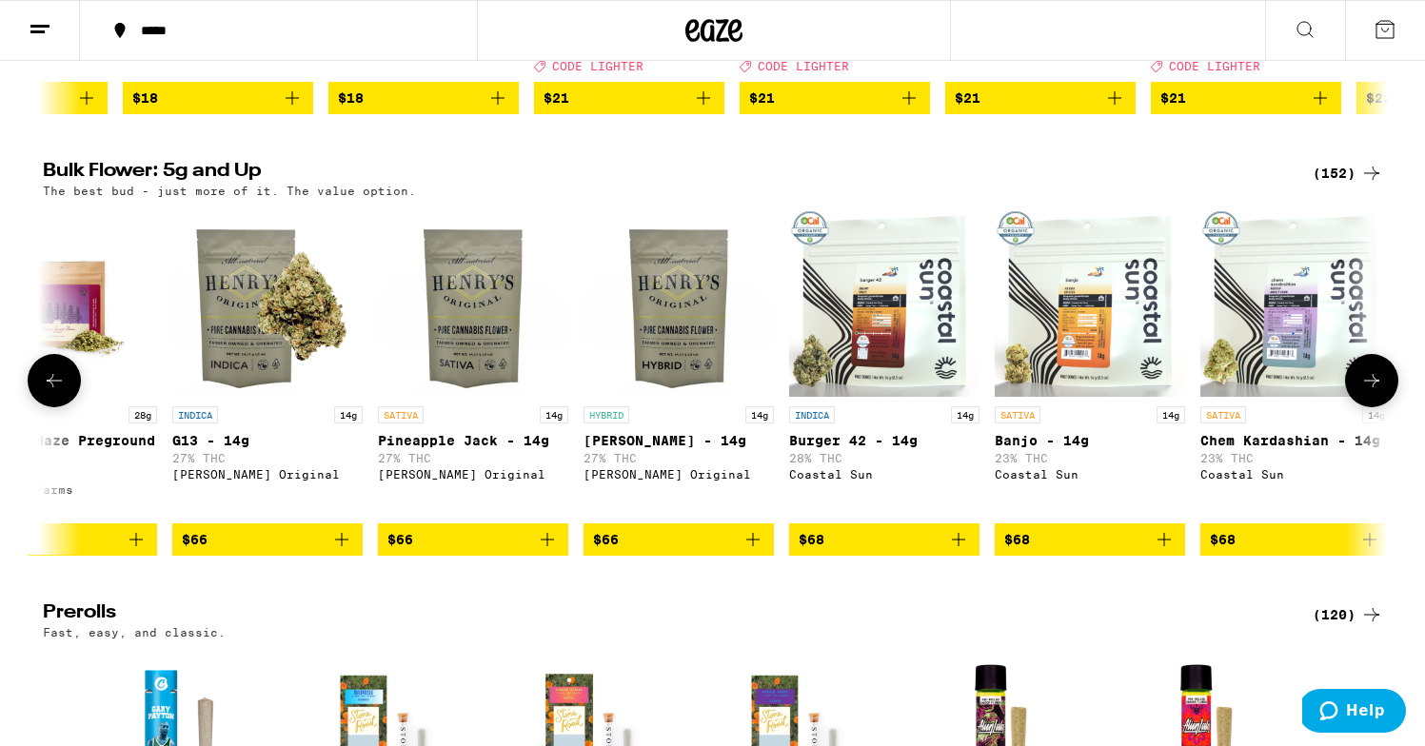
click at [1389, 407] on button at bounding box center [1371, 380] width 53 height 53
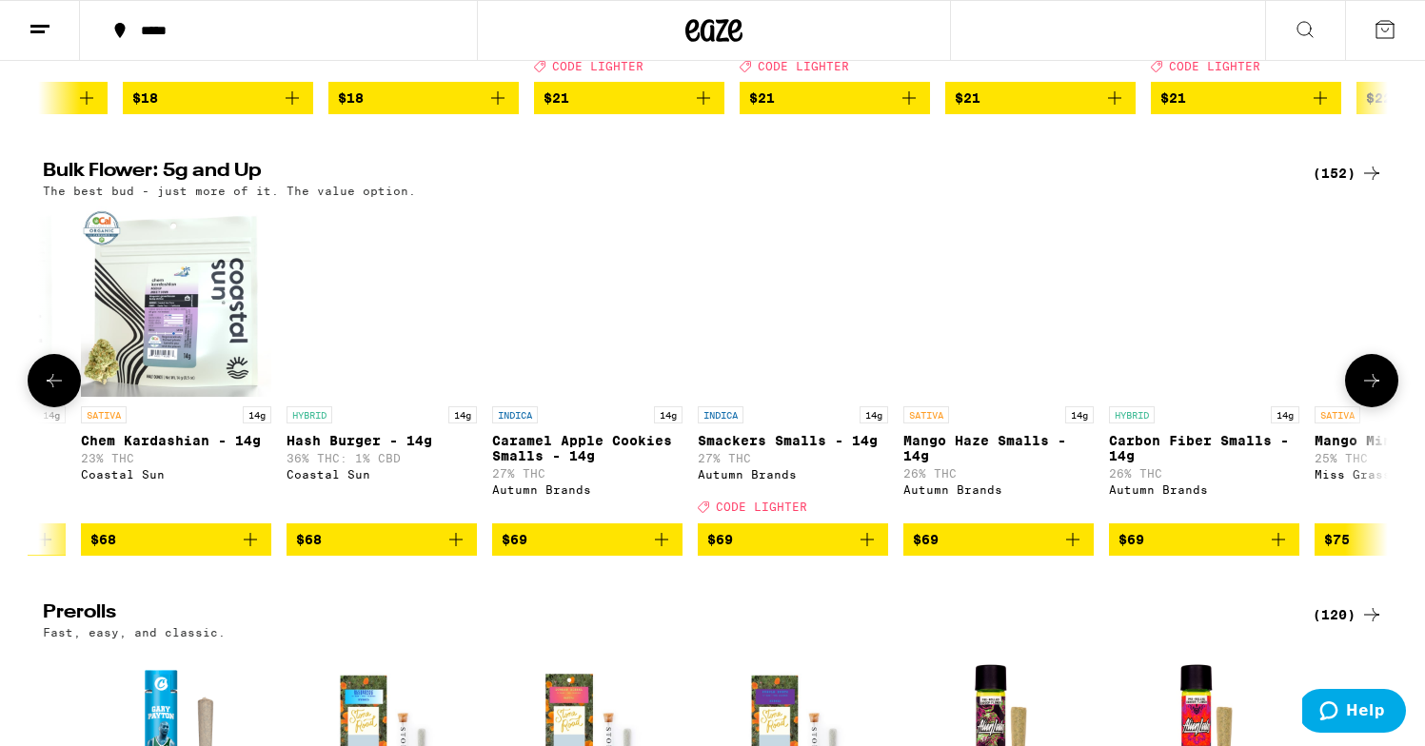
scroll to position [0, 18068]
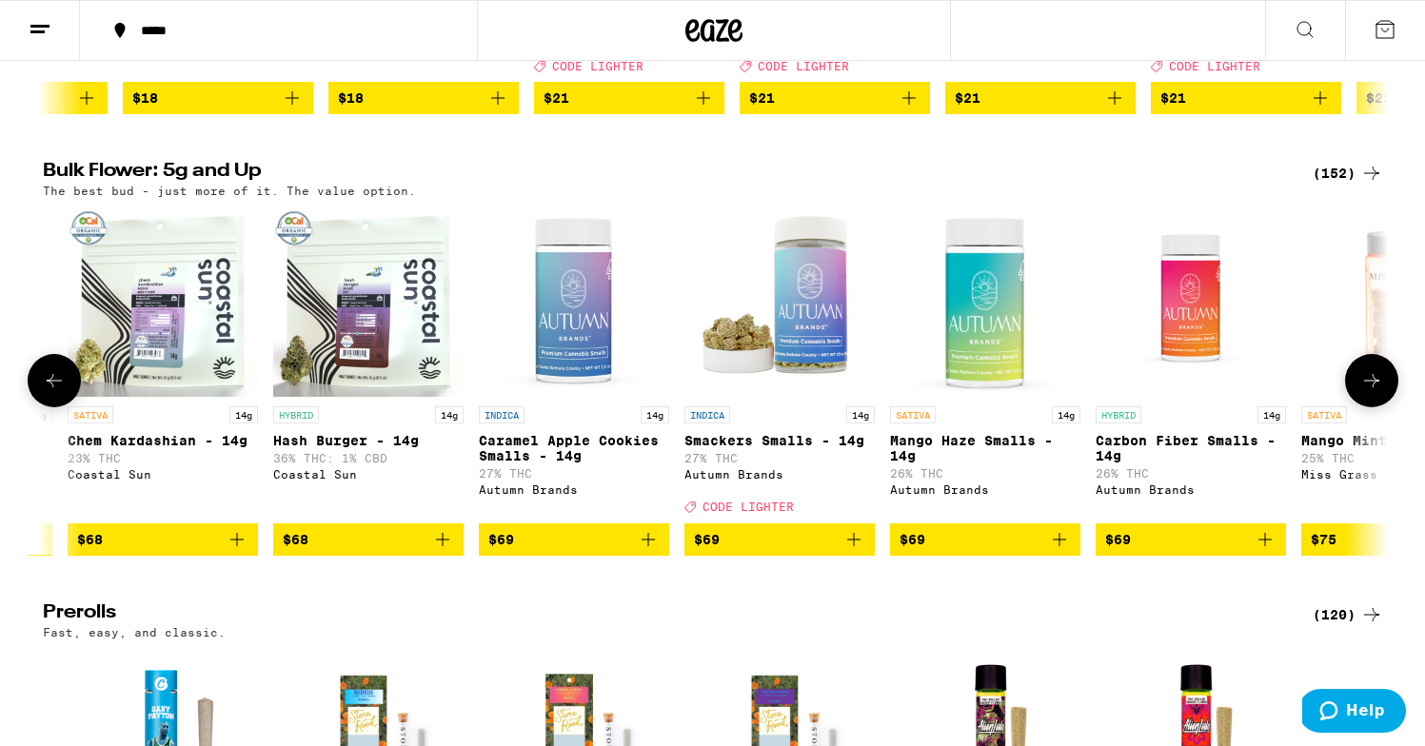
click at [1390, 407] on button at bounding box center [1371, 380] width 53 height 53
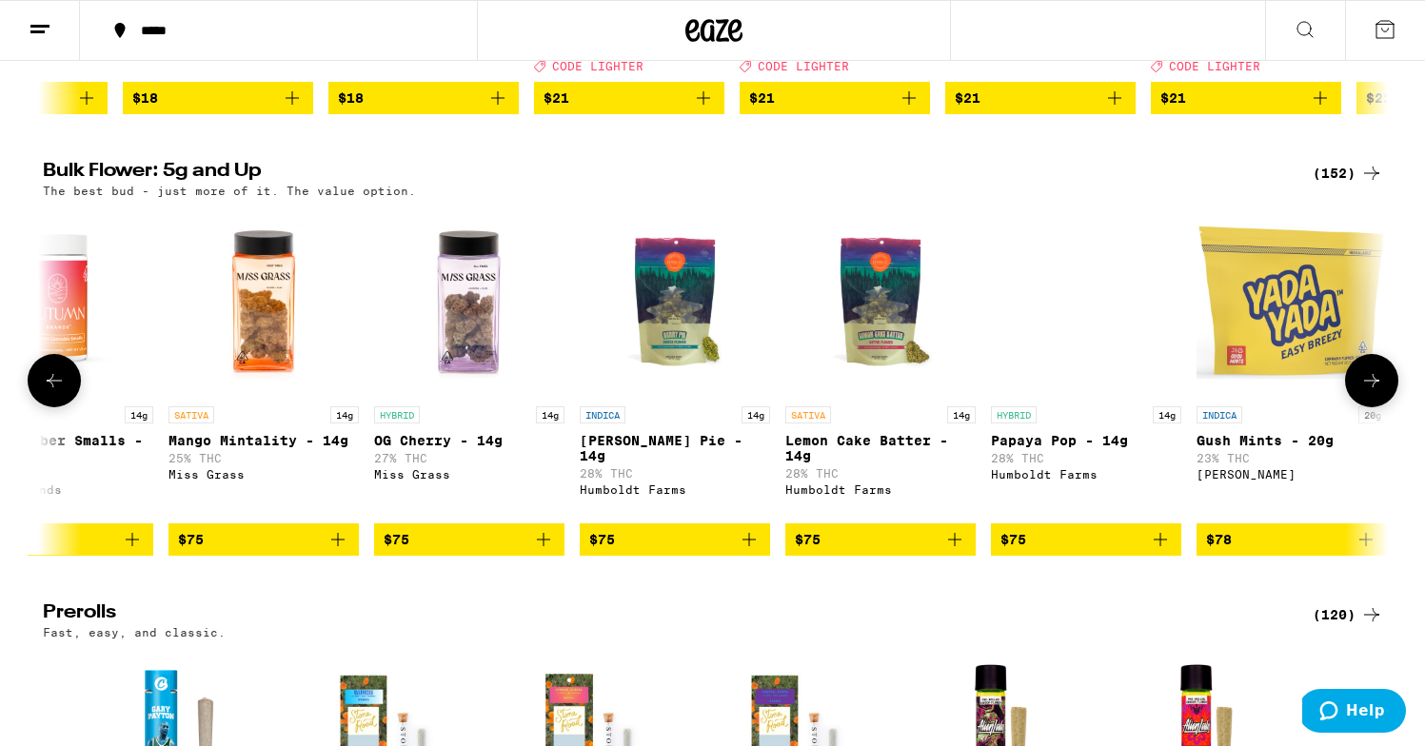
click at [1390, 407] on button at bounding box center [1371, 380] width 53 height 53
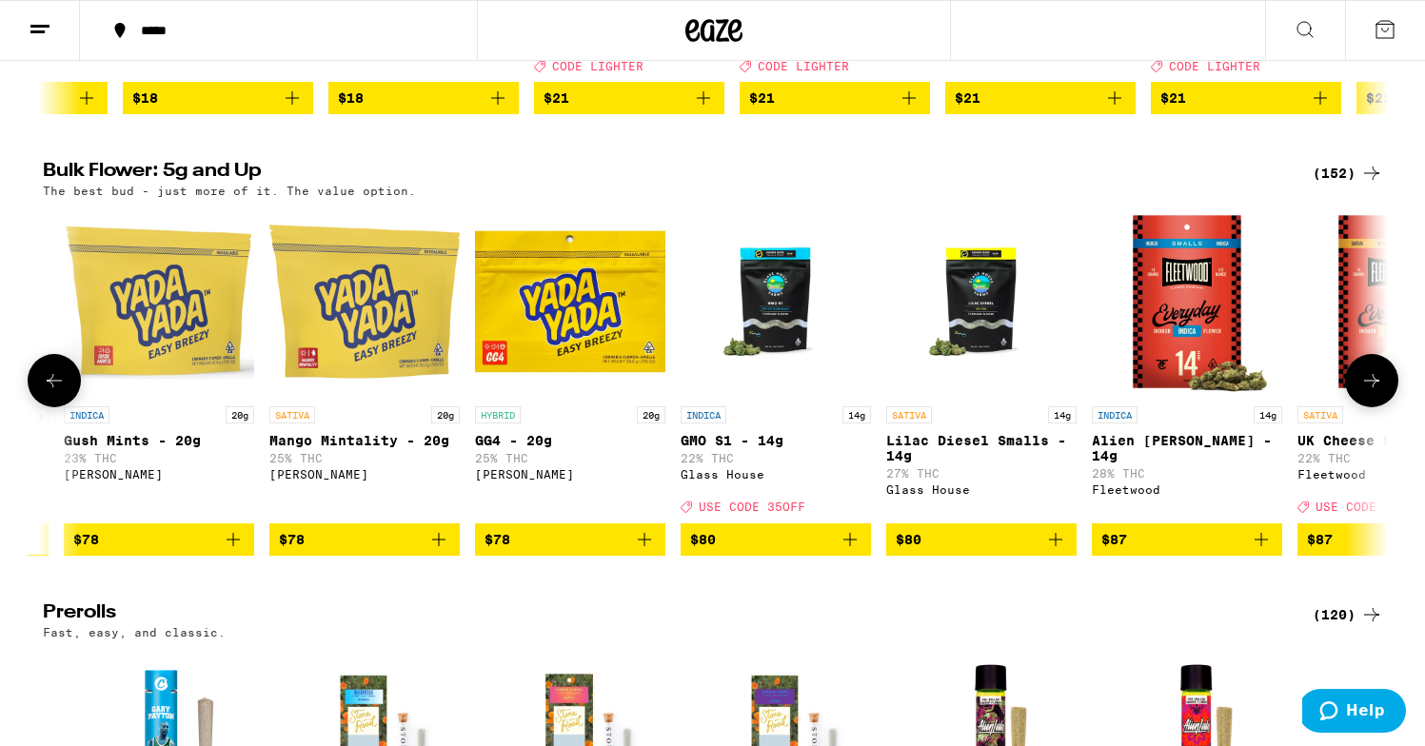
click at [1390, 407] on button at bounding box center [1371, 380] width 53 height 53
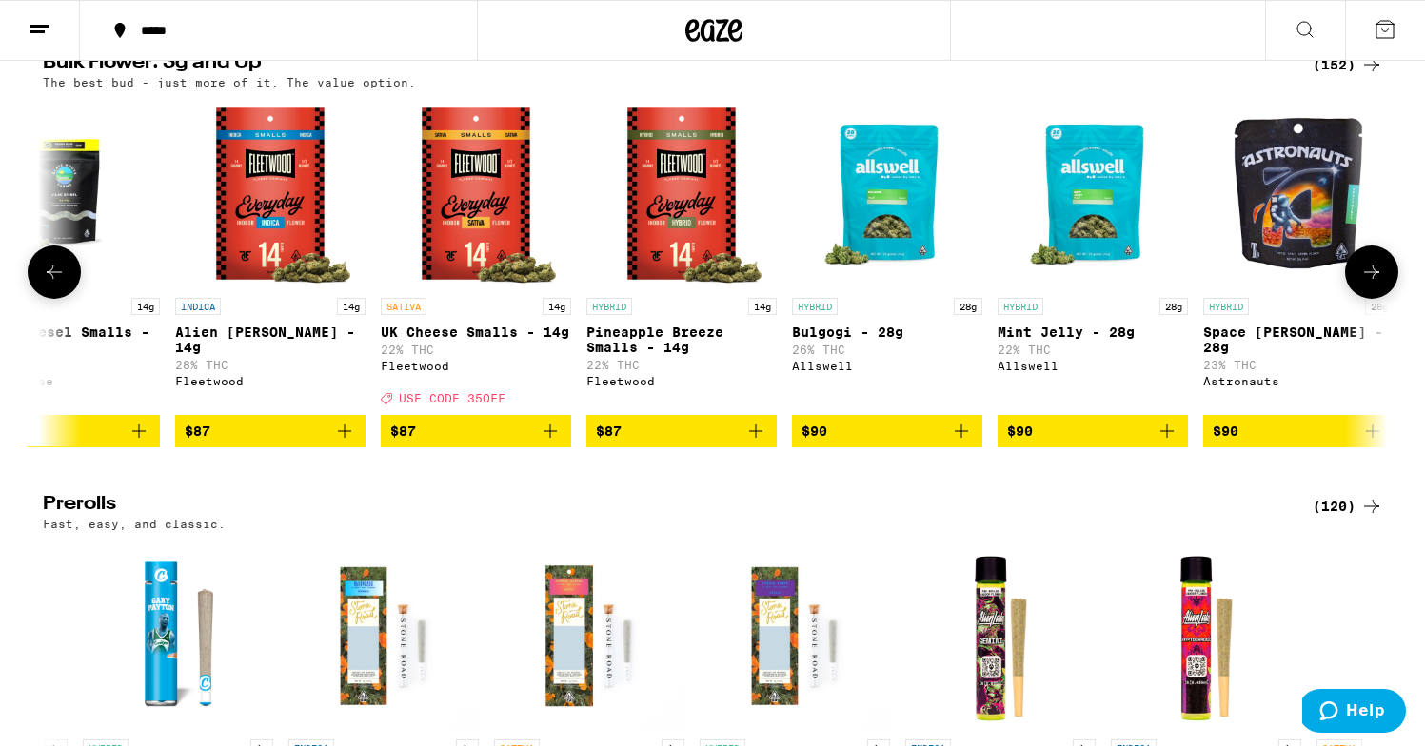
scroll to position [656, 0]
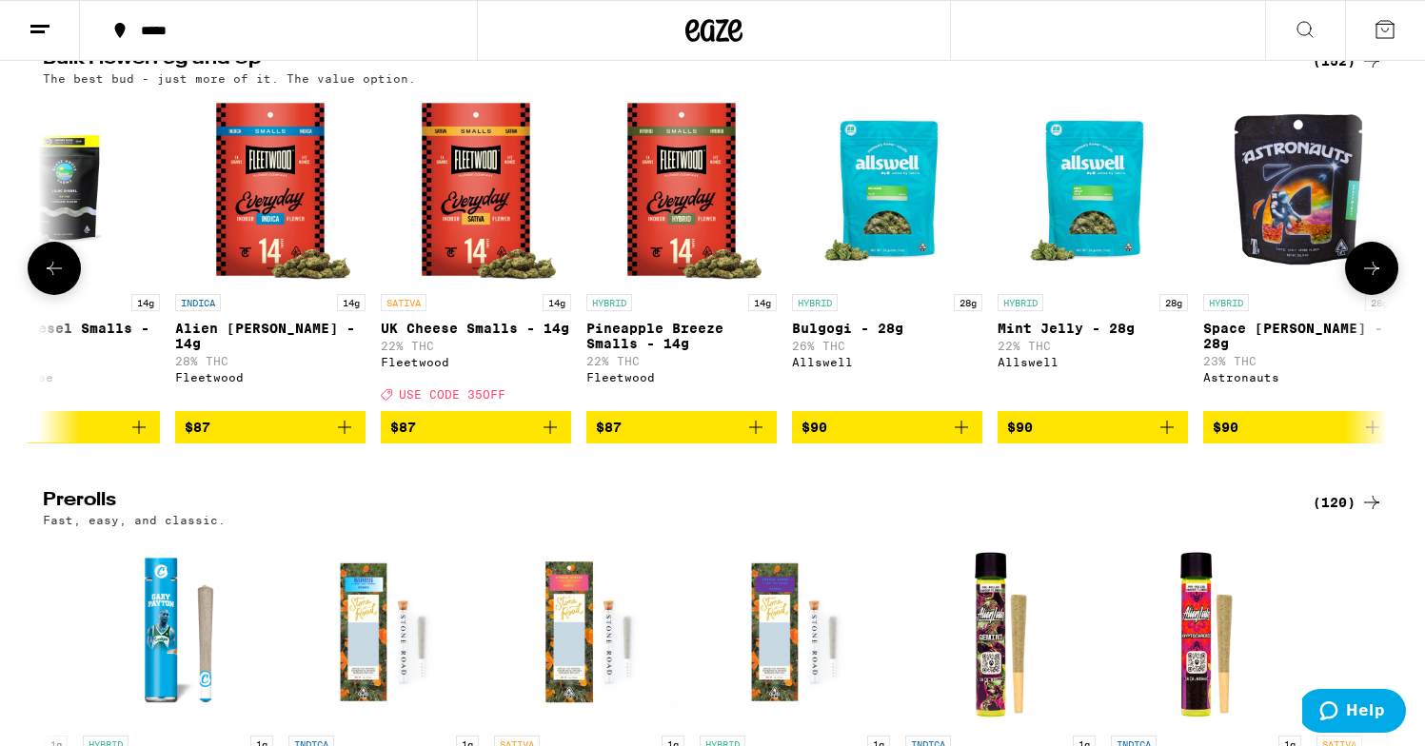
click at [467, 439] on span "$87" at bounding box center [475, 427] width 171 height 23
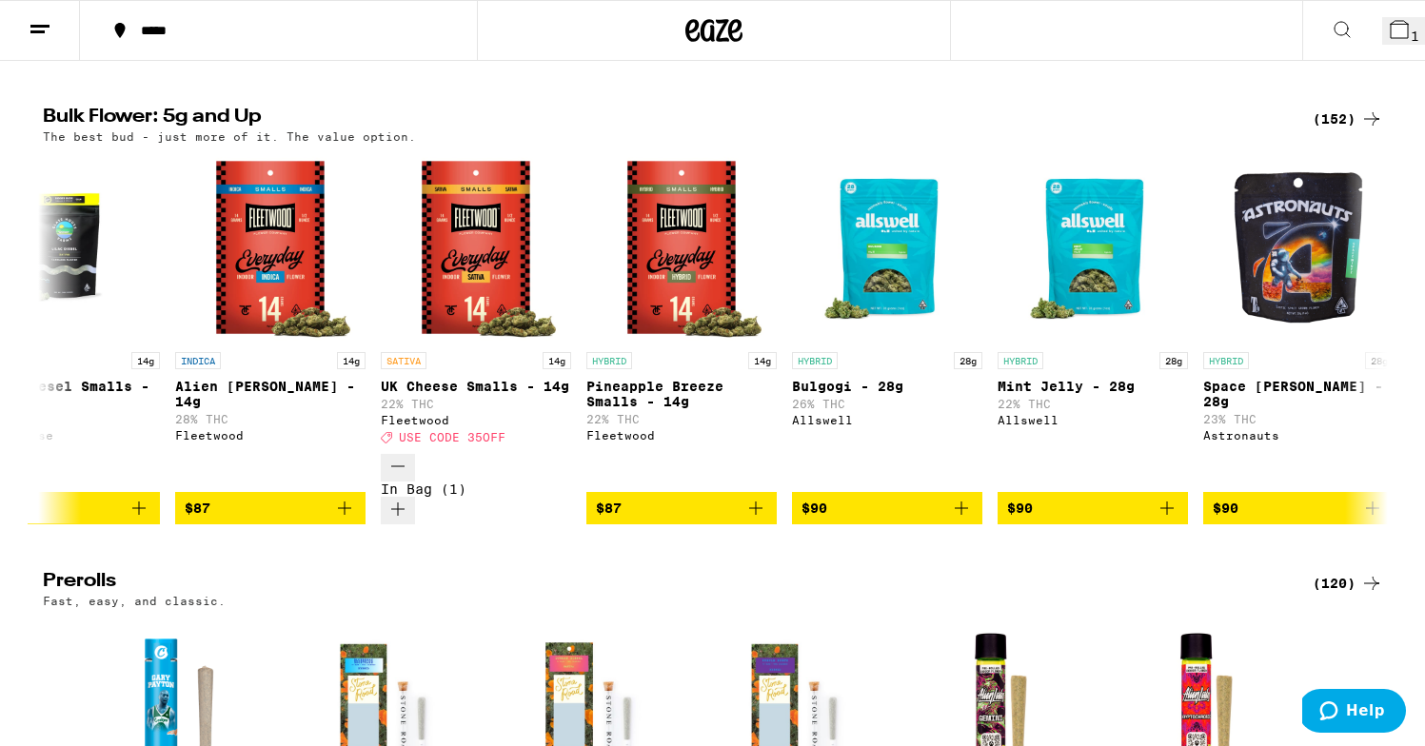
drag, startPoint x: 1354, startPoint y: 25, endPoint x: 1390, endPoint y: 33, distance: 37.2
click at [1390, 33] on button "1" at bounding box center [1403, 31] width 43 height 28
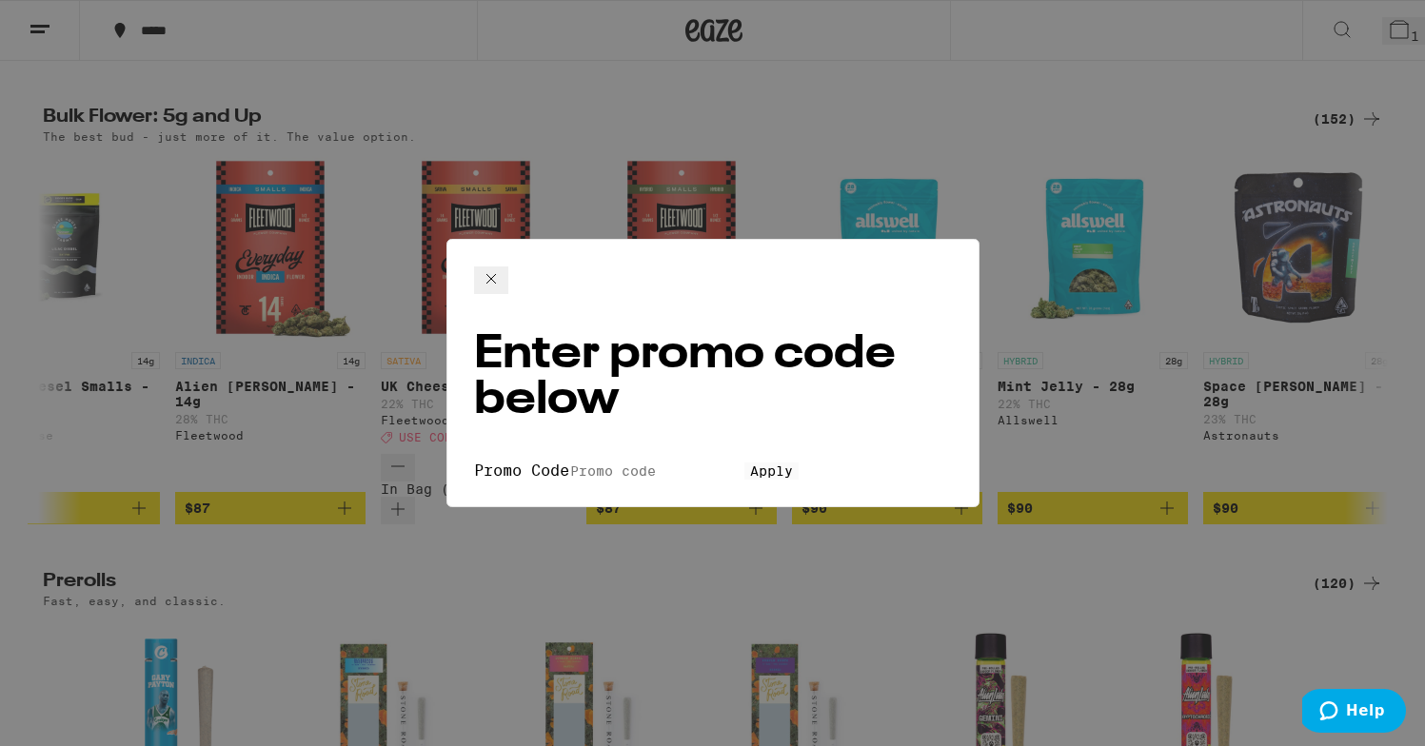
click at [618, 463] on input "Promo Code" at bounding box center [656, 471] width 175 height 17
type input "35off"
click at [744, 463] on button "Apply" at bounding box center [771, 471] width 54 height 17
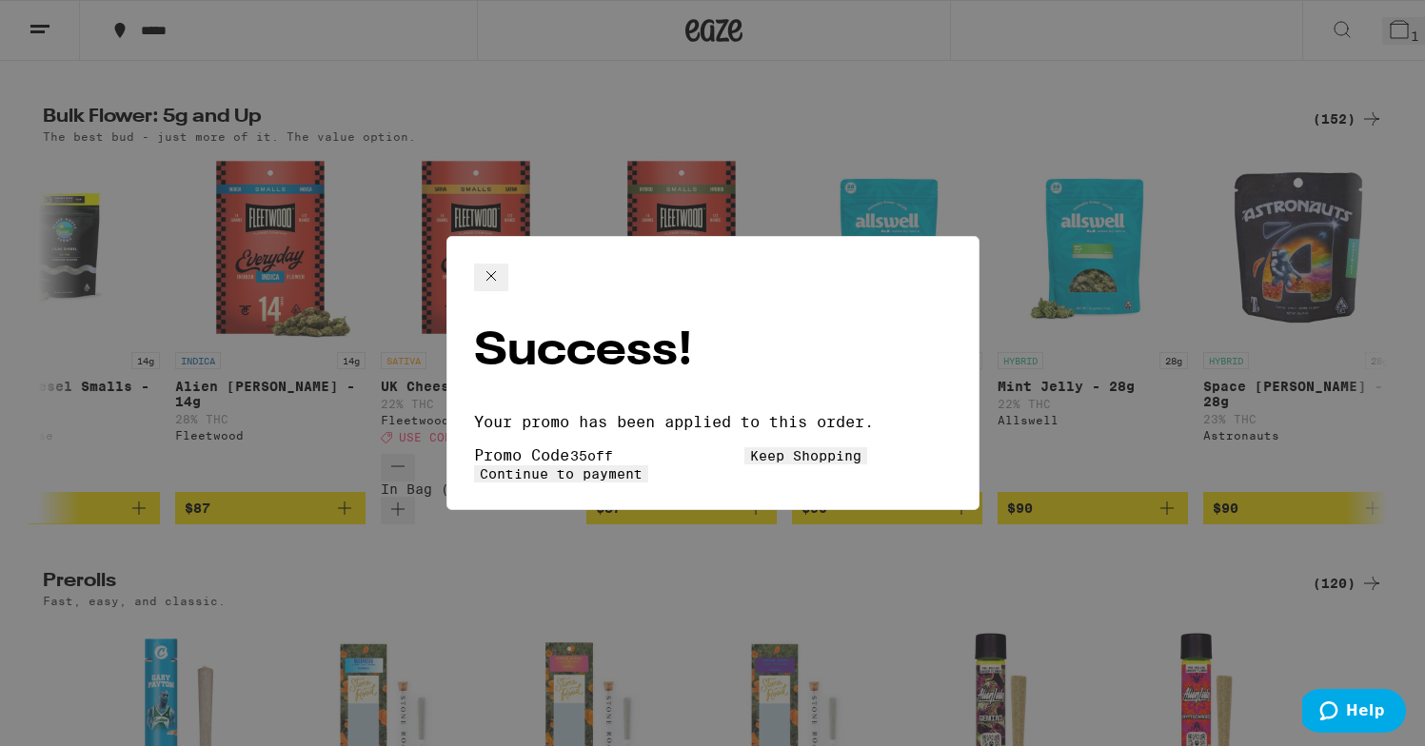
click at [648, 465] on button "Continue to payment" at bounding box center [561, 473] width 174 height 17
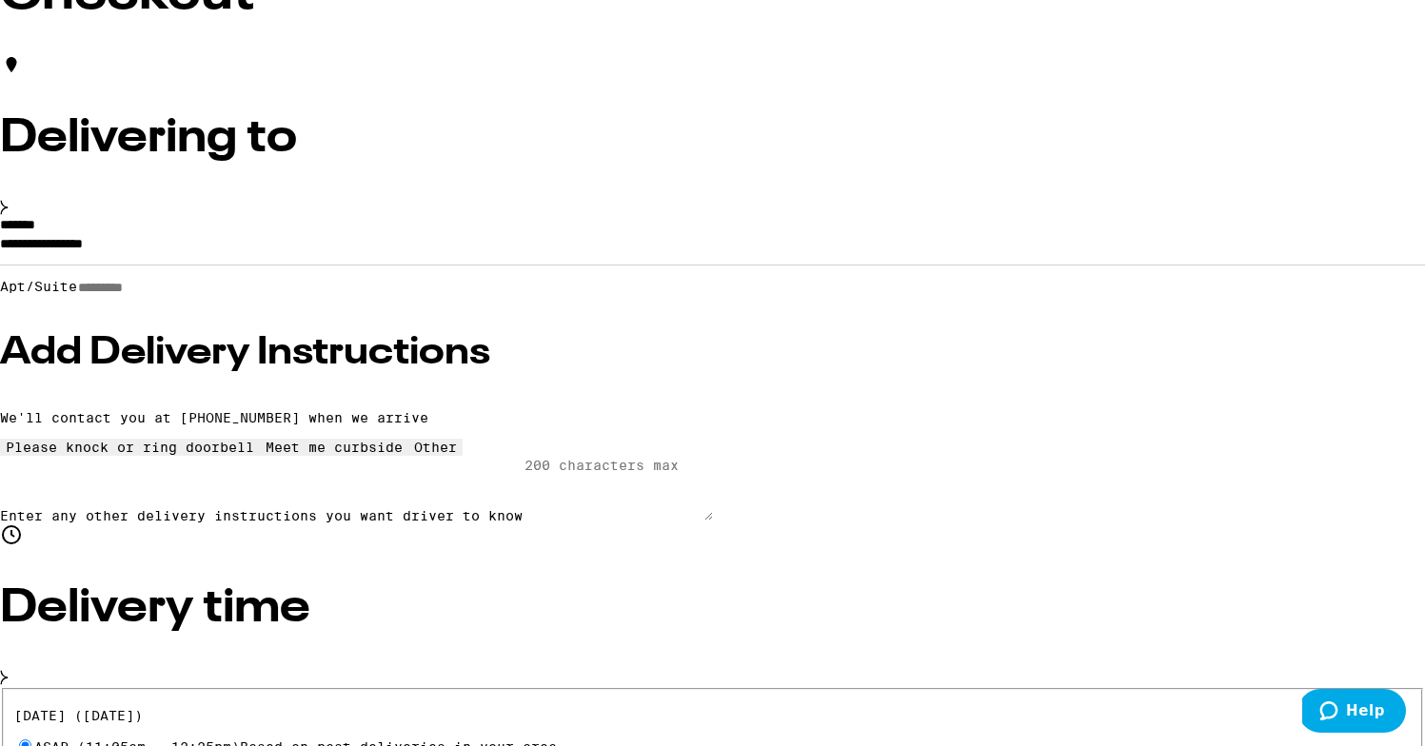
scroll to position [168, 0]
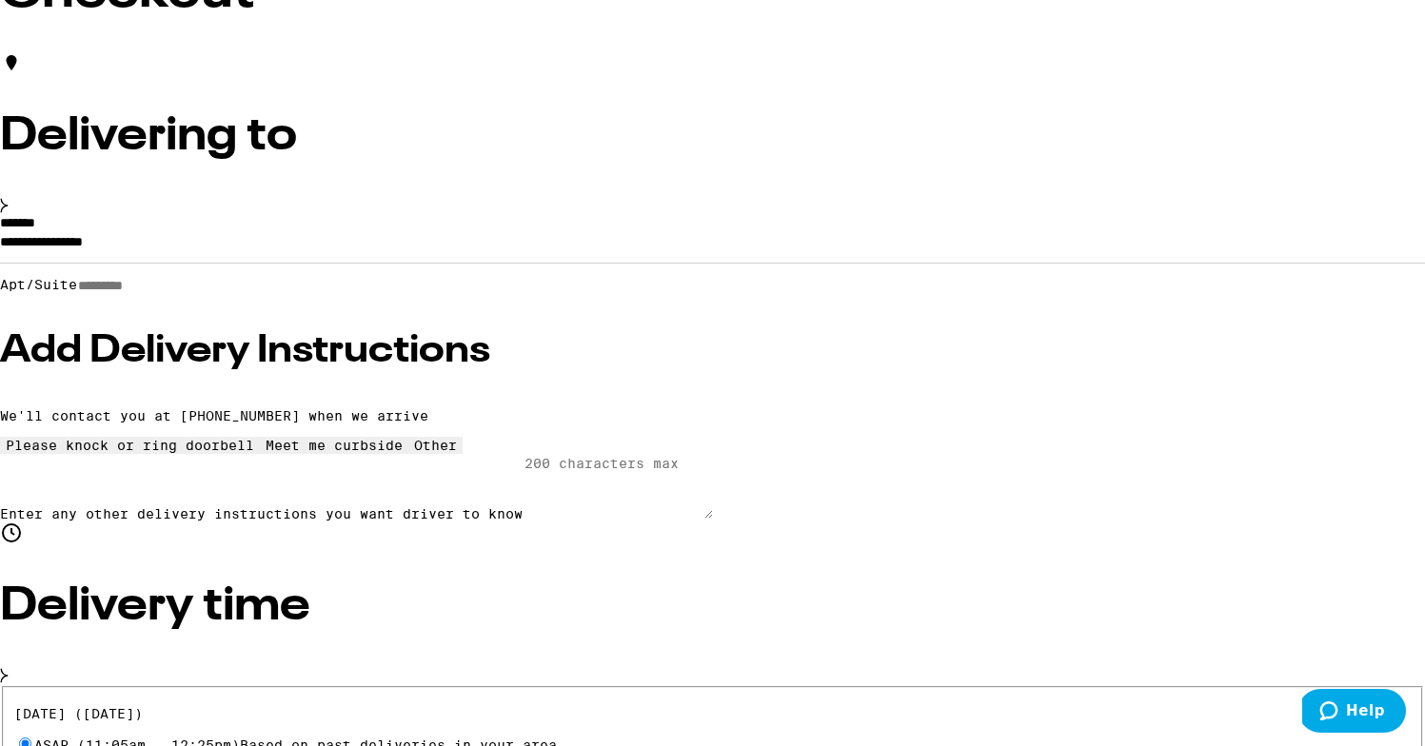
click at [406, 263] on input "**********" at bounding box center [712, 246] width 1425 height 32
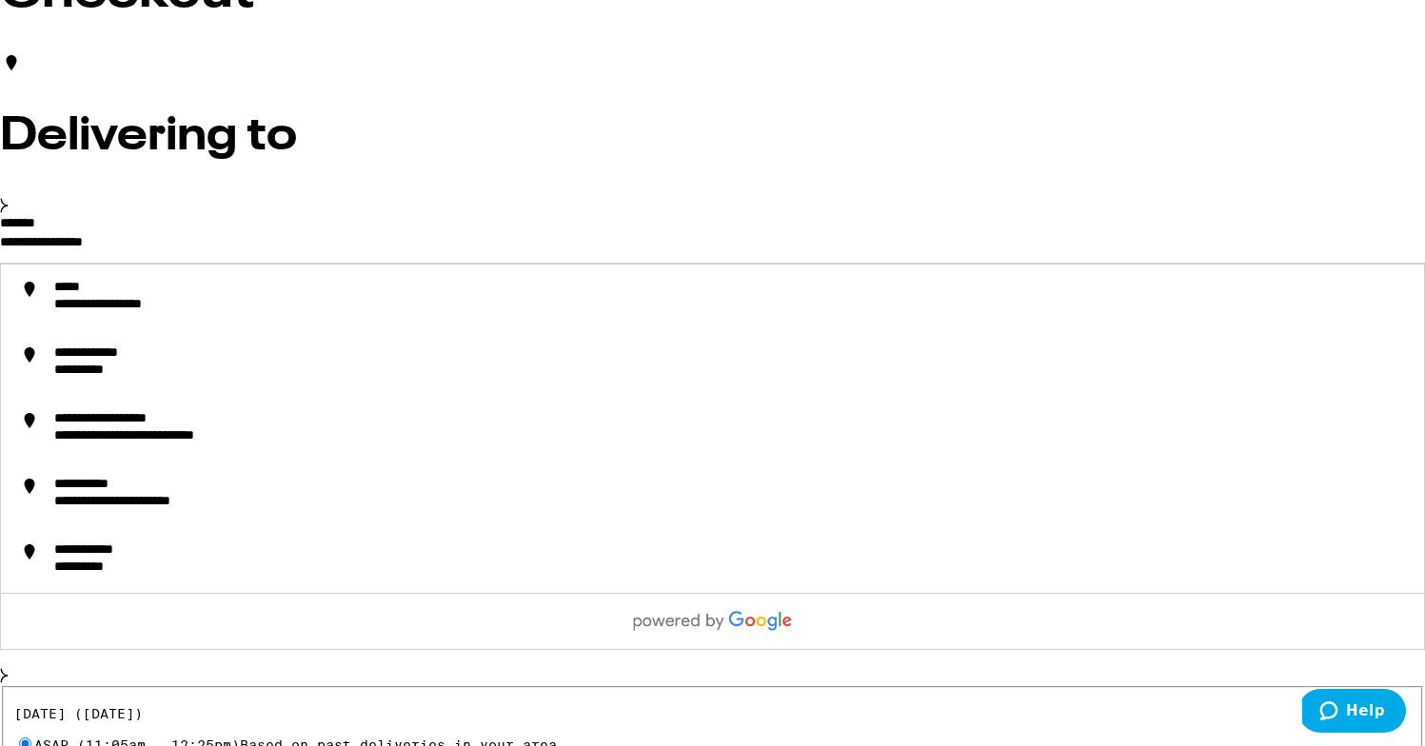
drag, startPoint x: 366, startPoint y: 285, endPoint x: 224, endPoint y: 256, distance: 145.6
click at [224, 256] on input "**********" at bounding box center [712, 246] width 1425 height 32
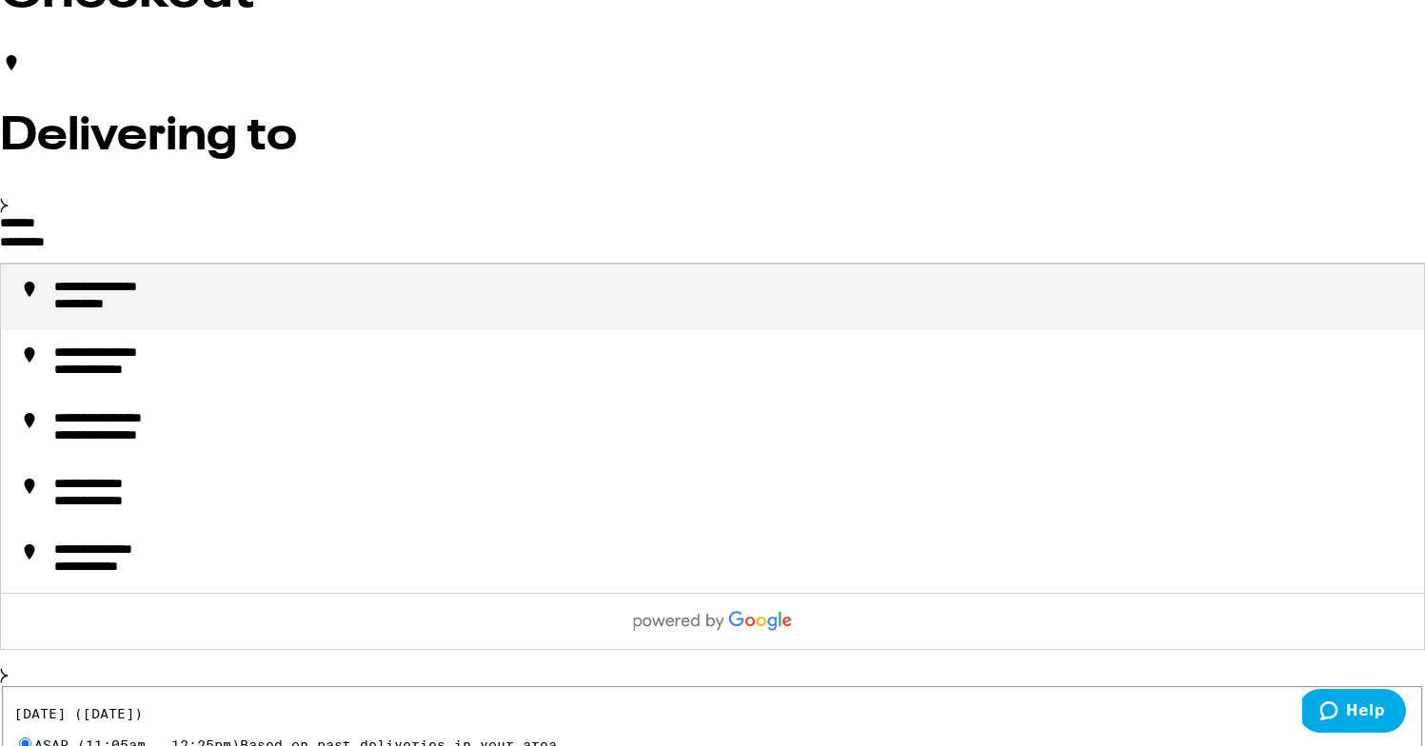
click at [201, 298] on div "**********" at bounding box center [127, 289] width 147 height 18
type input "**********"
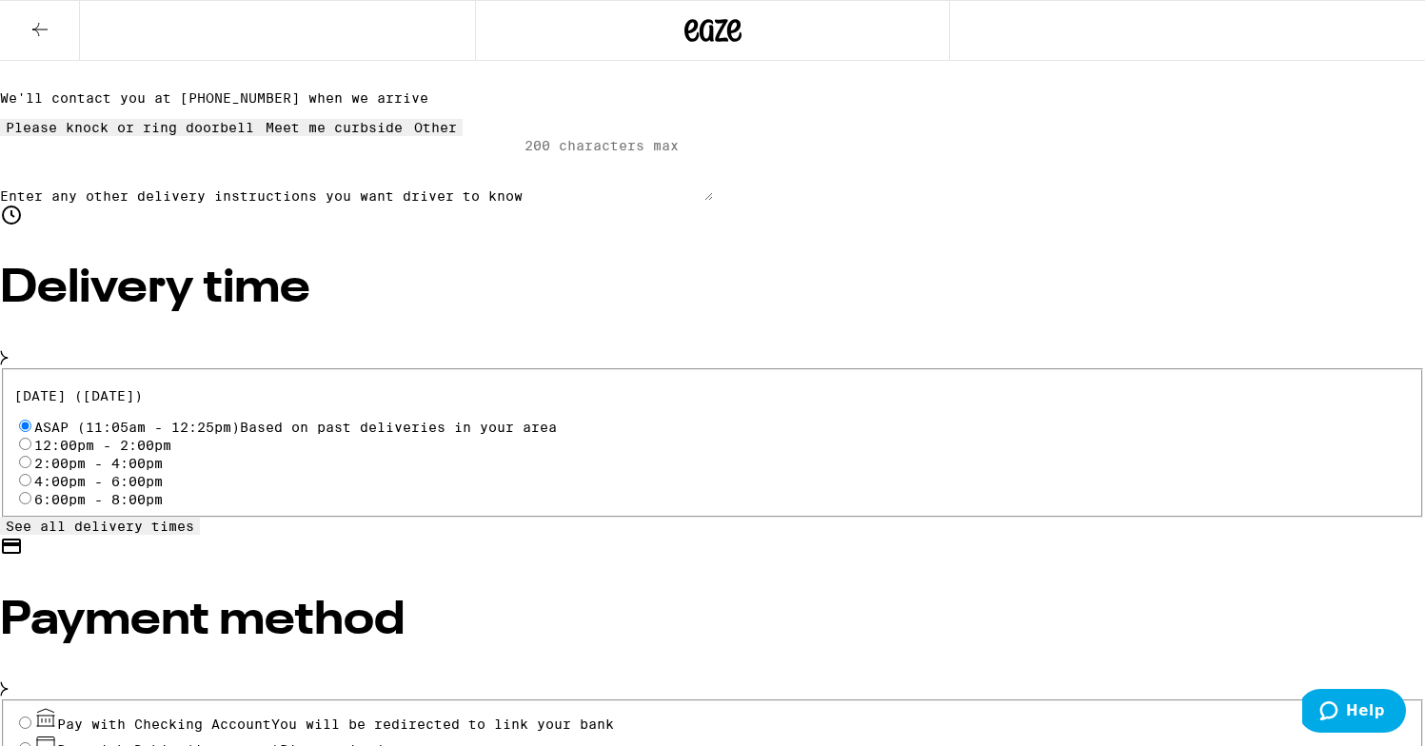
scroll to position [462, 0]
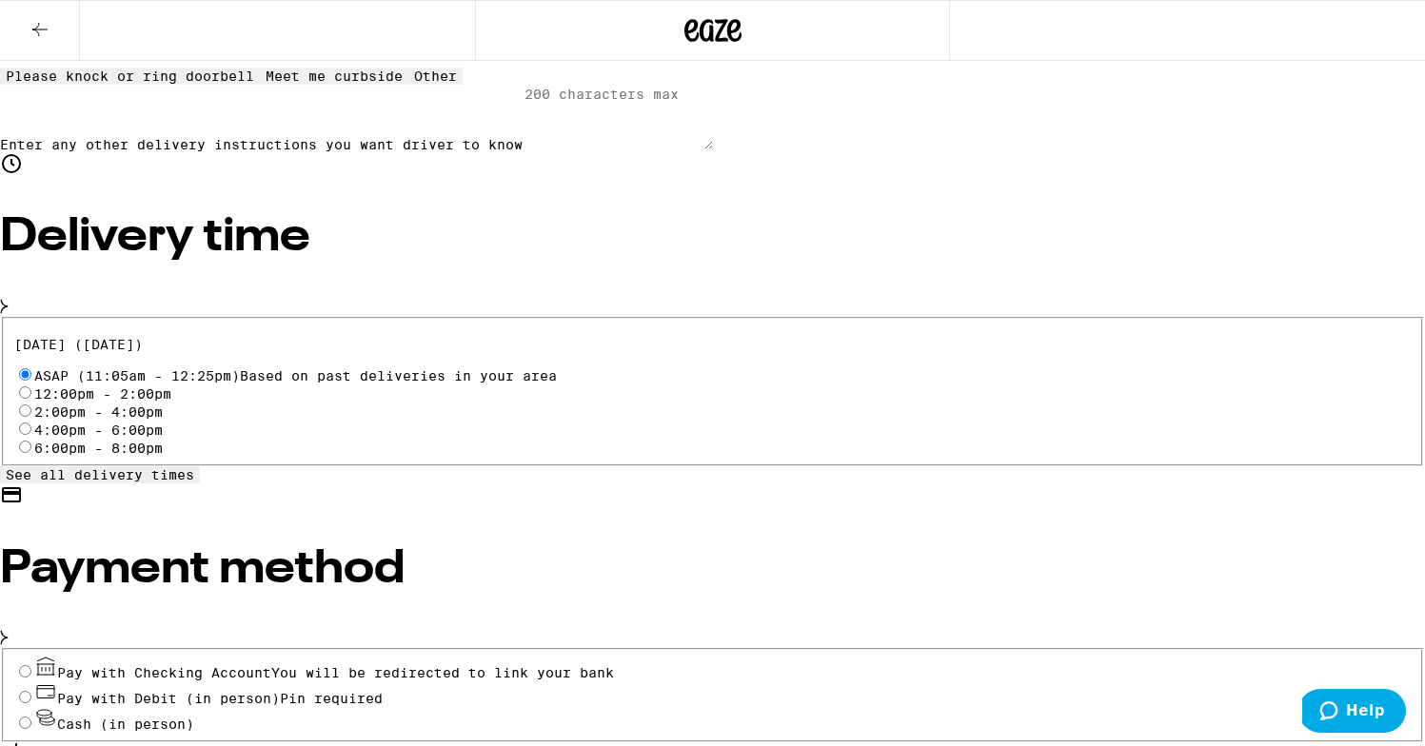
click at [31, 717] on input "Cash (in person)" at bounding box center [25, 723] width 12 height 12
radio input "true"
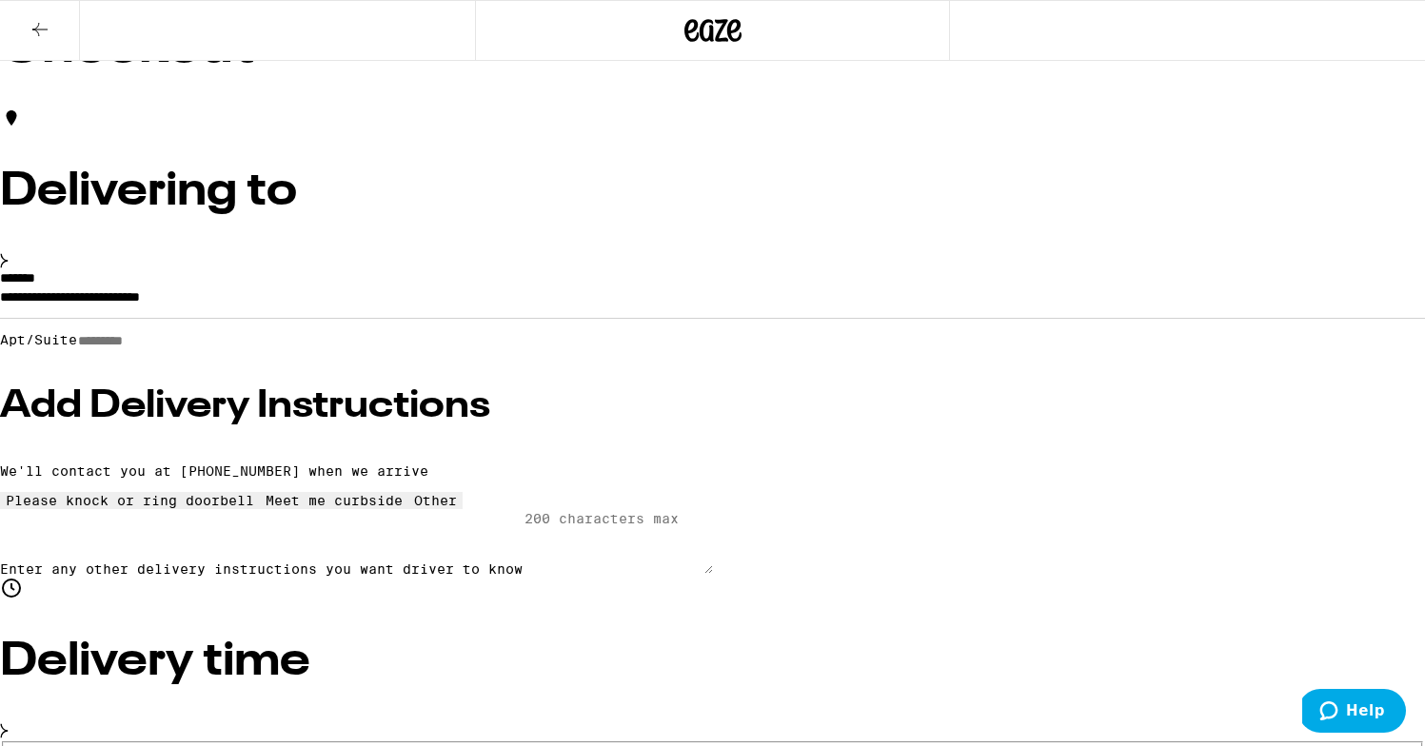
scroll to position [0, 0]
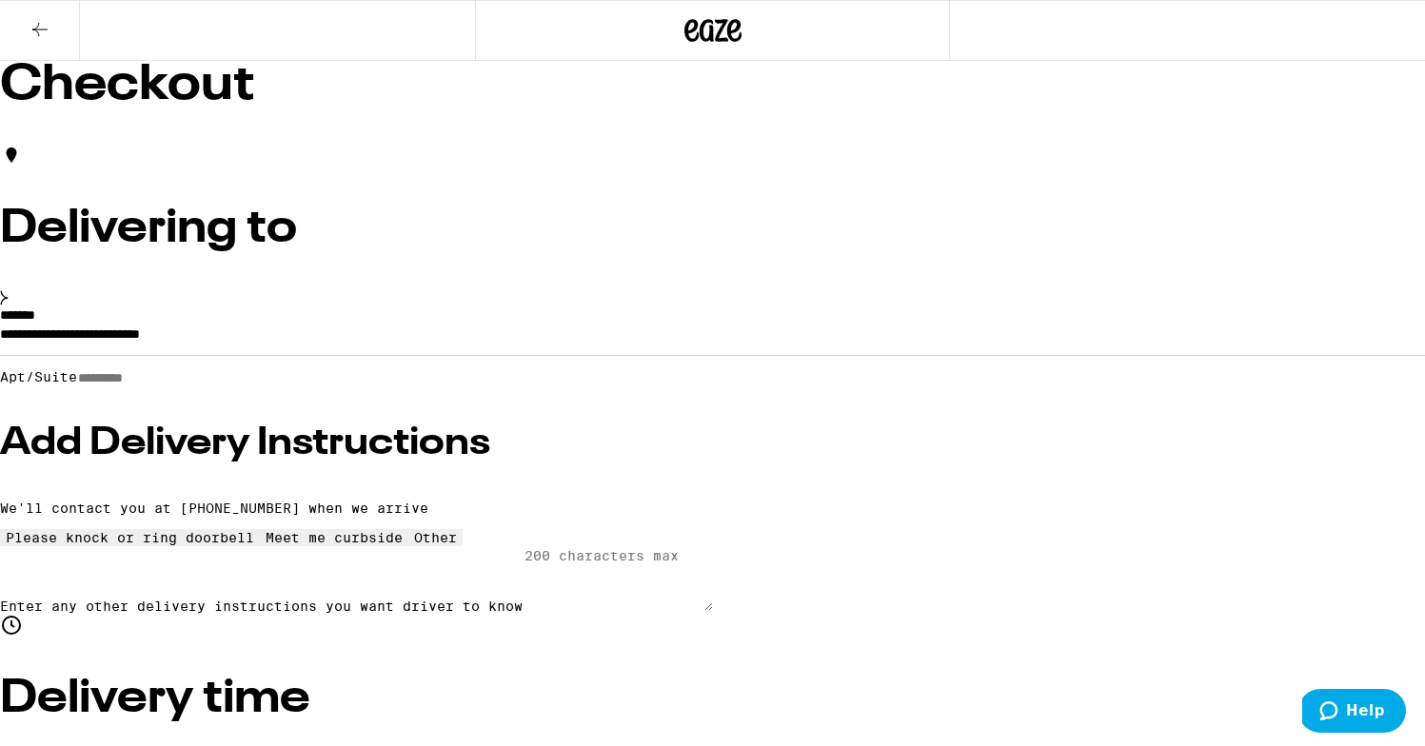
click at [565, 355] on input "**********" at bounding box center [712, 339] width 1425 height 32
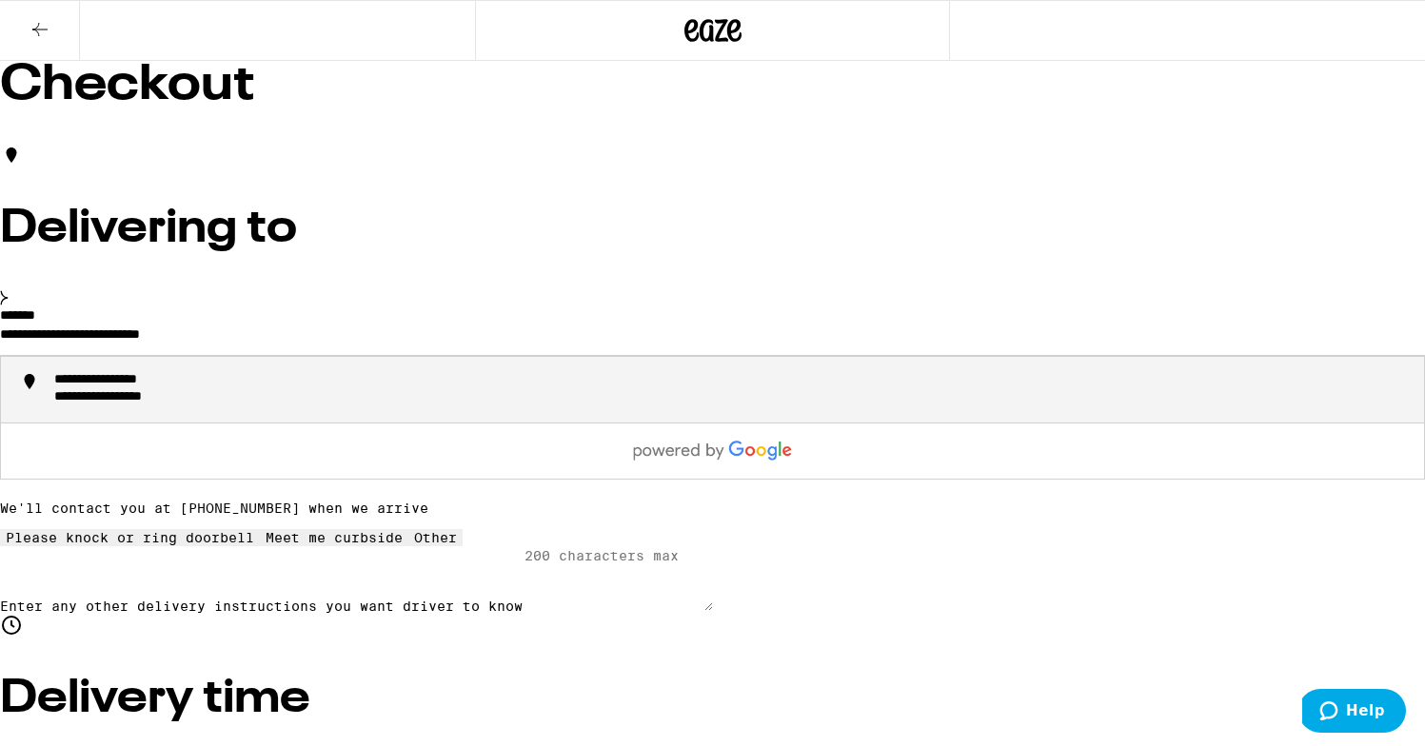
click at [537, 407] on div "**********" at bounding box center [731, 389] width 1354 height 35
type input "**********"
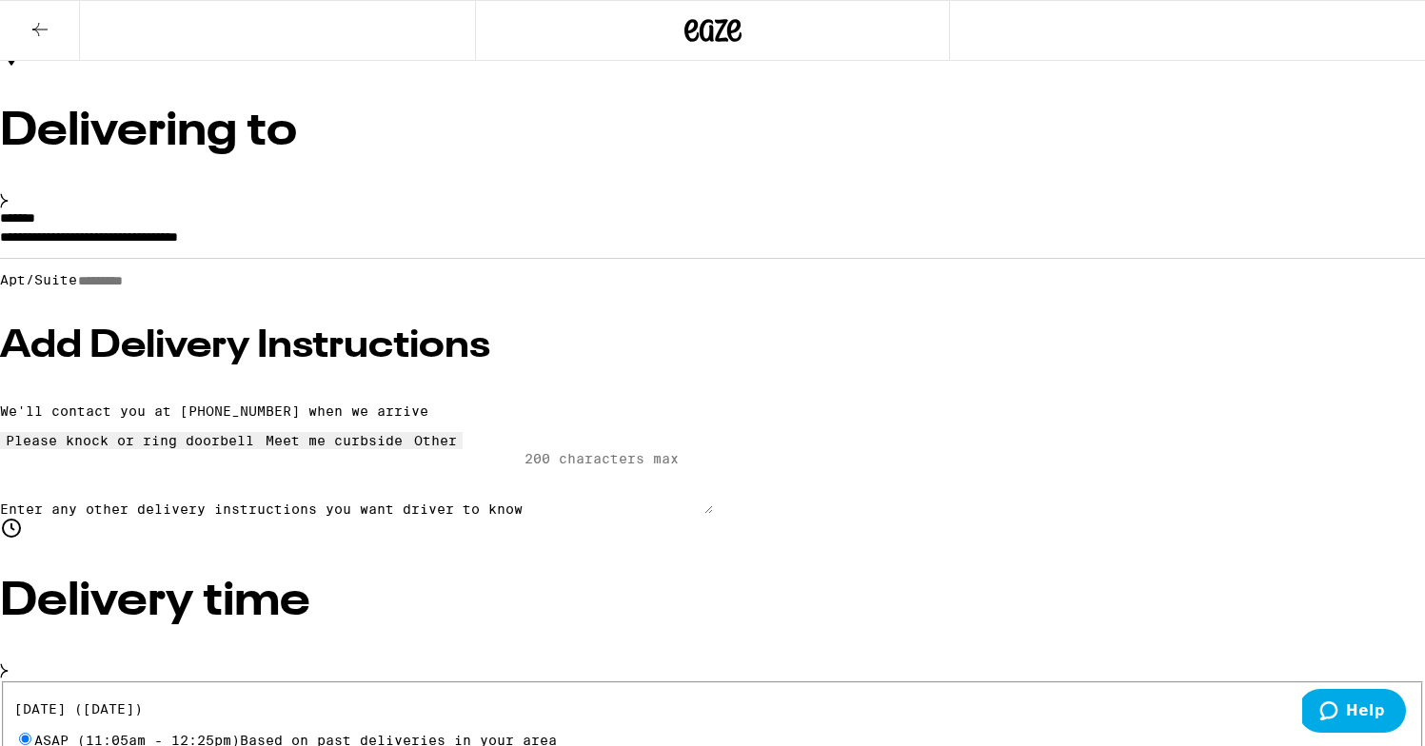
scroll to position [82, 0]
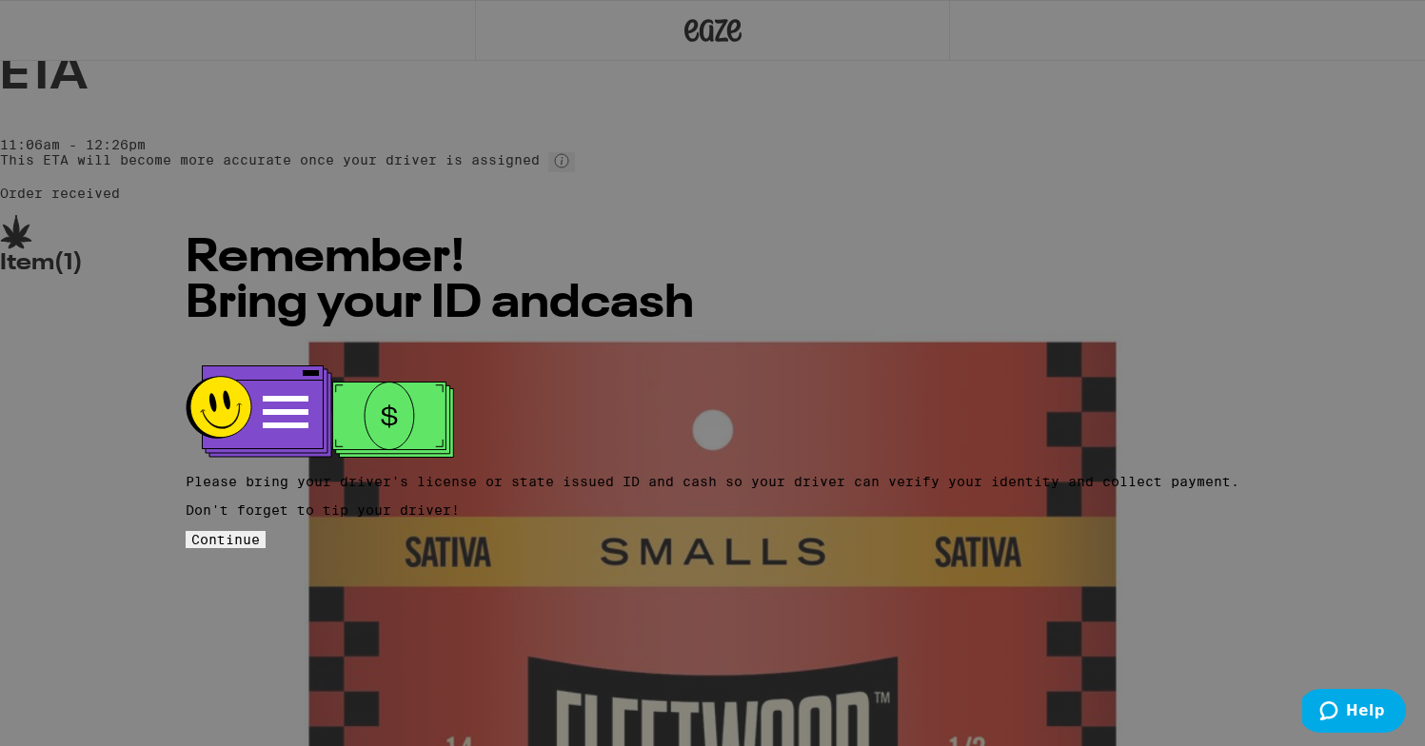
click at [266, 531] on button "Continue" at bounding box center [226, 539] width 80 height 17
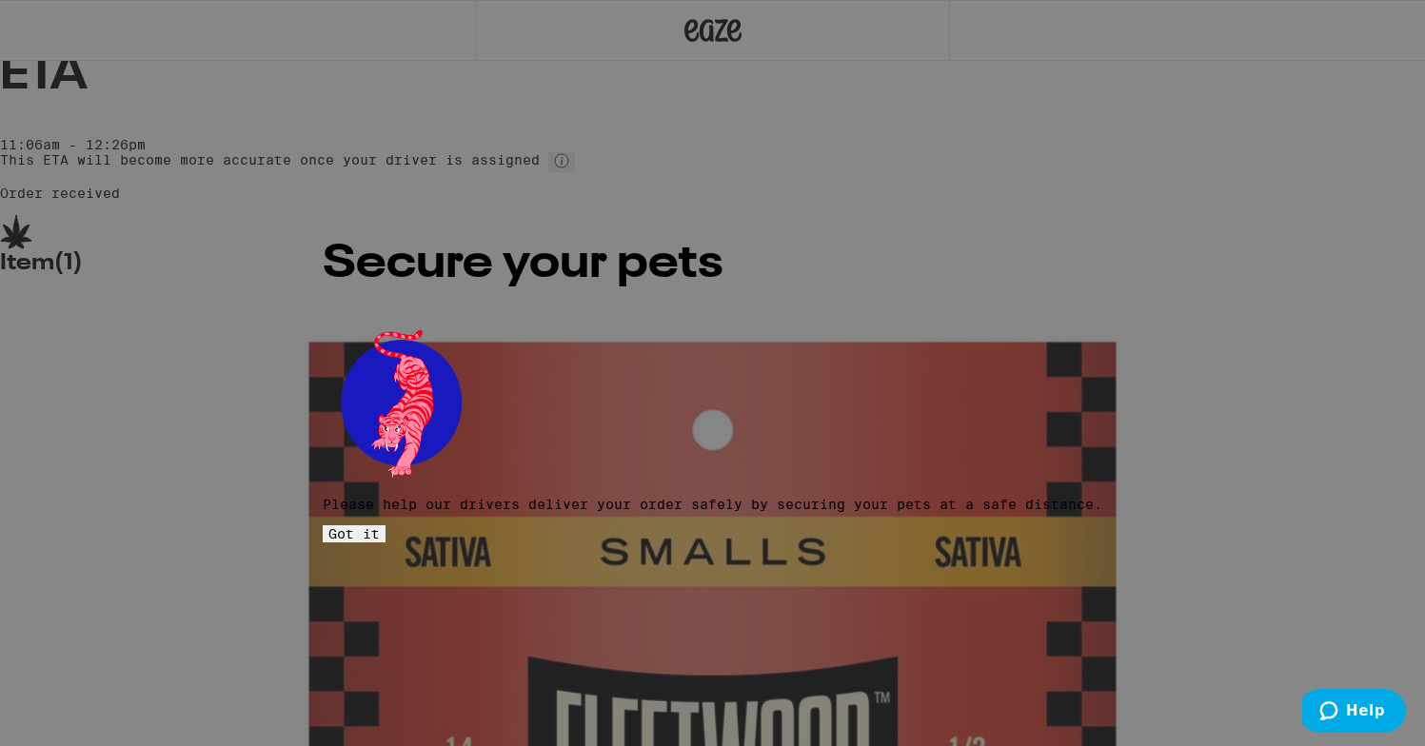
click at [386, 525] on button "Got it" at bounding box center [354, 533] width 63 height 17
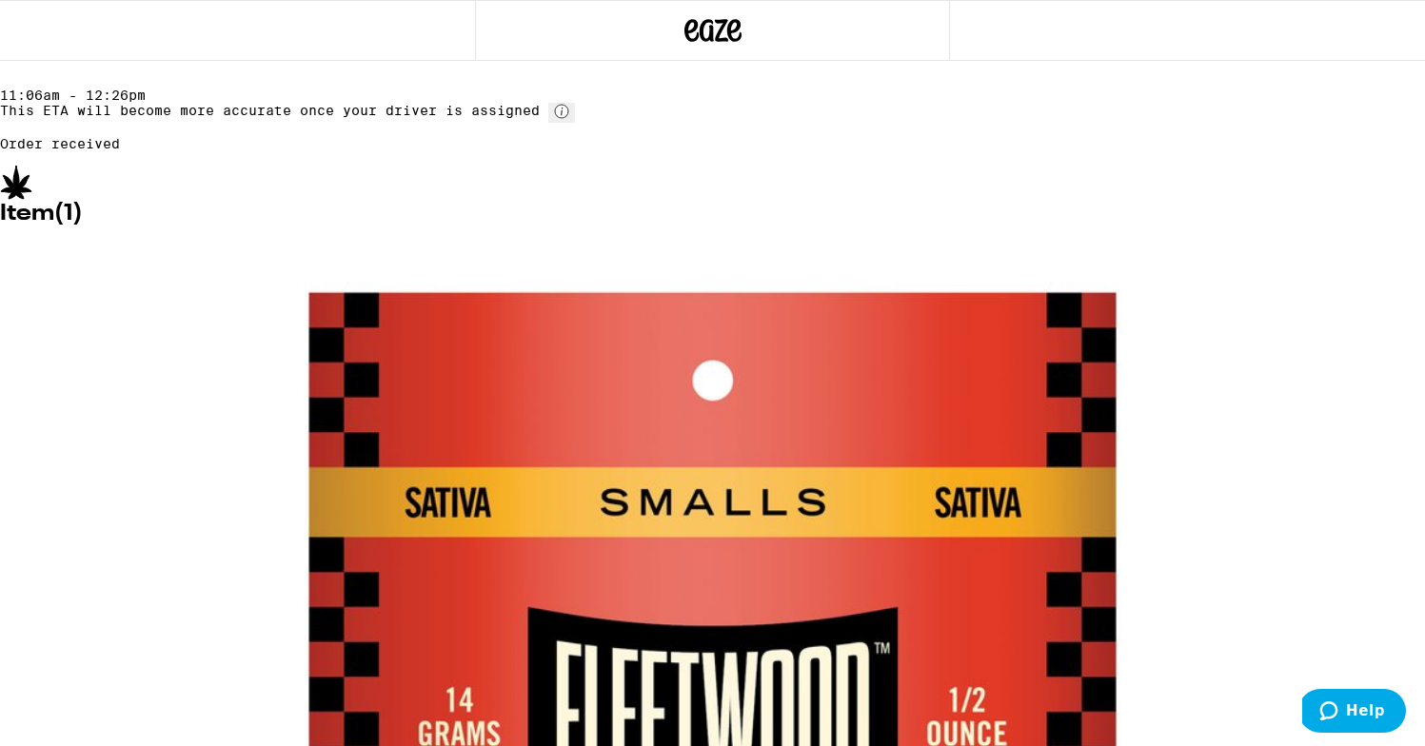
scroll to position [49, 0]
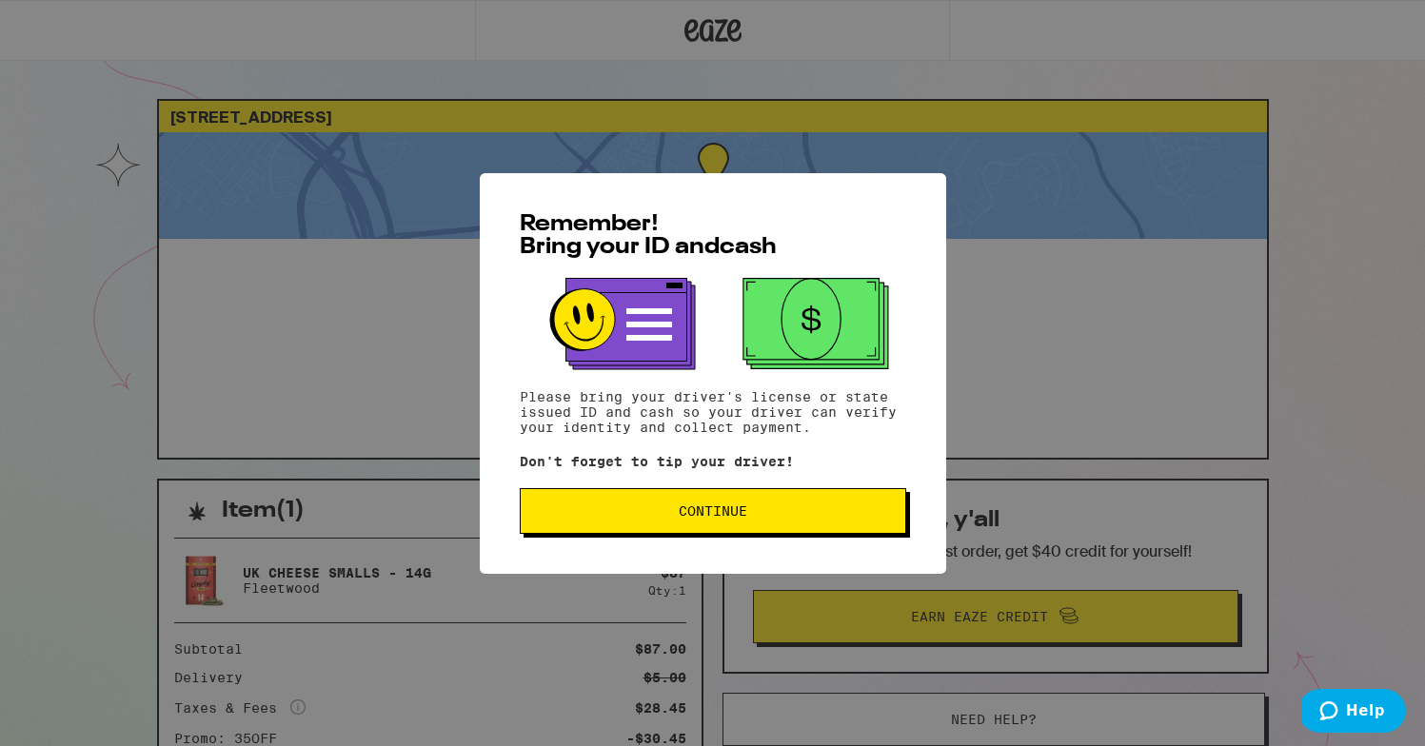
click at [640, 534] on button "Continue" at bounding box center [713, 511] width 386 height 46
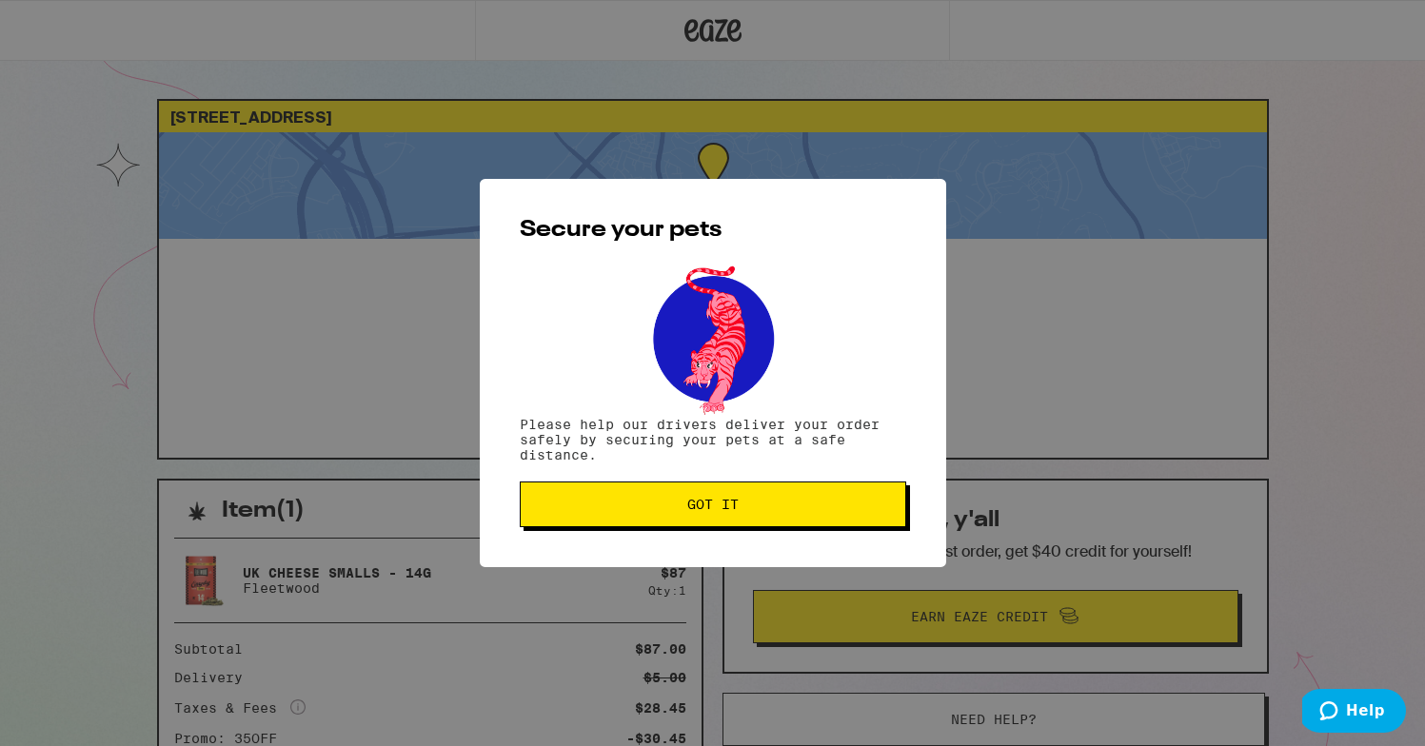
click at [640, 534] on div "Secure your pets Please help our drivers deliver your order safely by securing …" at bounding box center [713, 373] width 466 height 388
click at [631, 506] on span "Got it" at bounding box center [713, 504] width 354 height 13
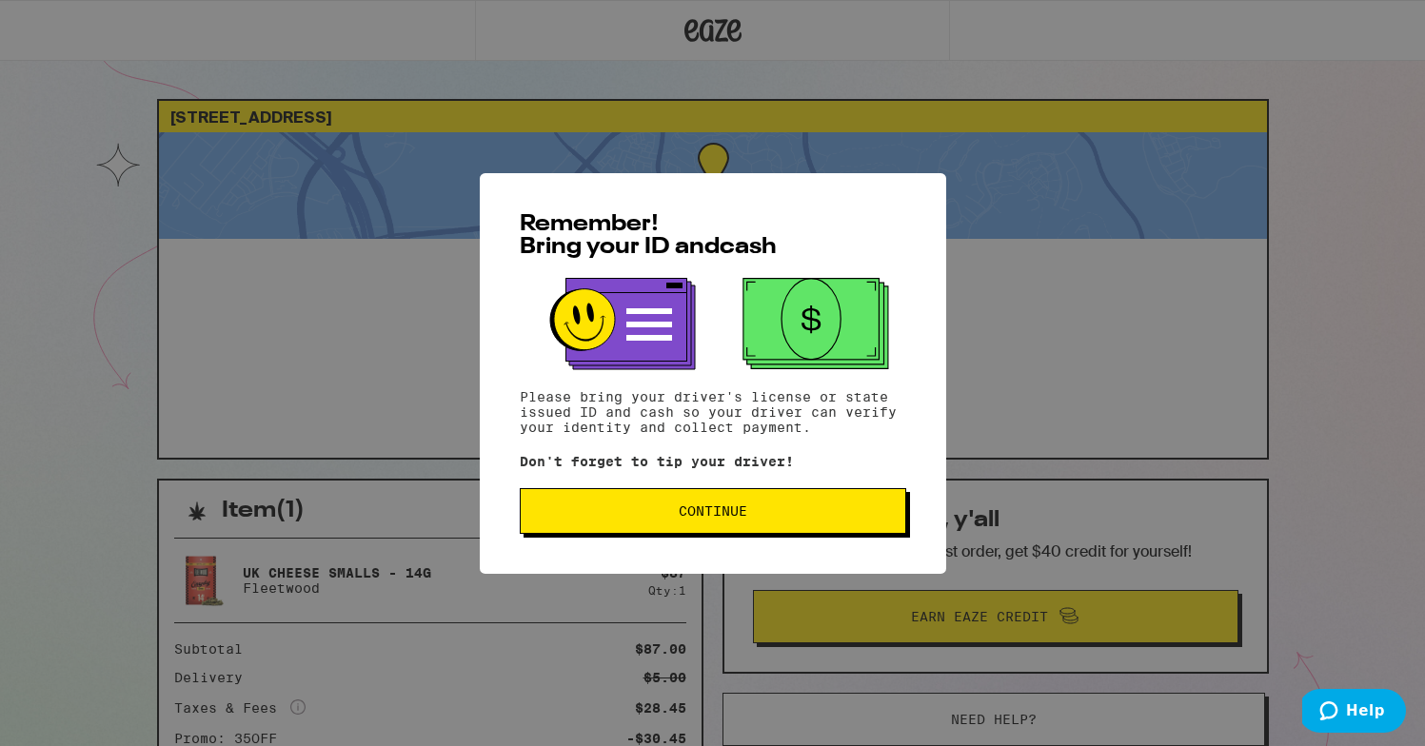
click at [0, 0] on div "Remember! Bring your ID and cash Please bring your driver's license or state is…" at bounding box center [0, 0] width 0 height 0
click at [0, 0] on button "Continue" at bounding box center [0, 0] width 0 height 0
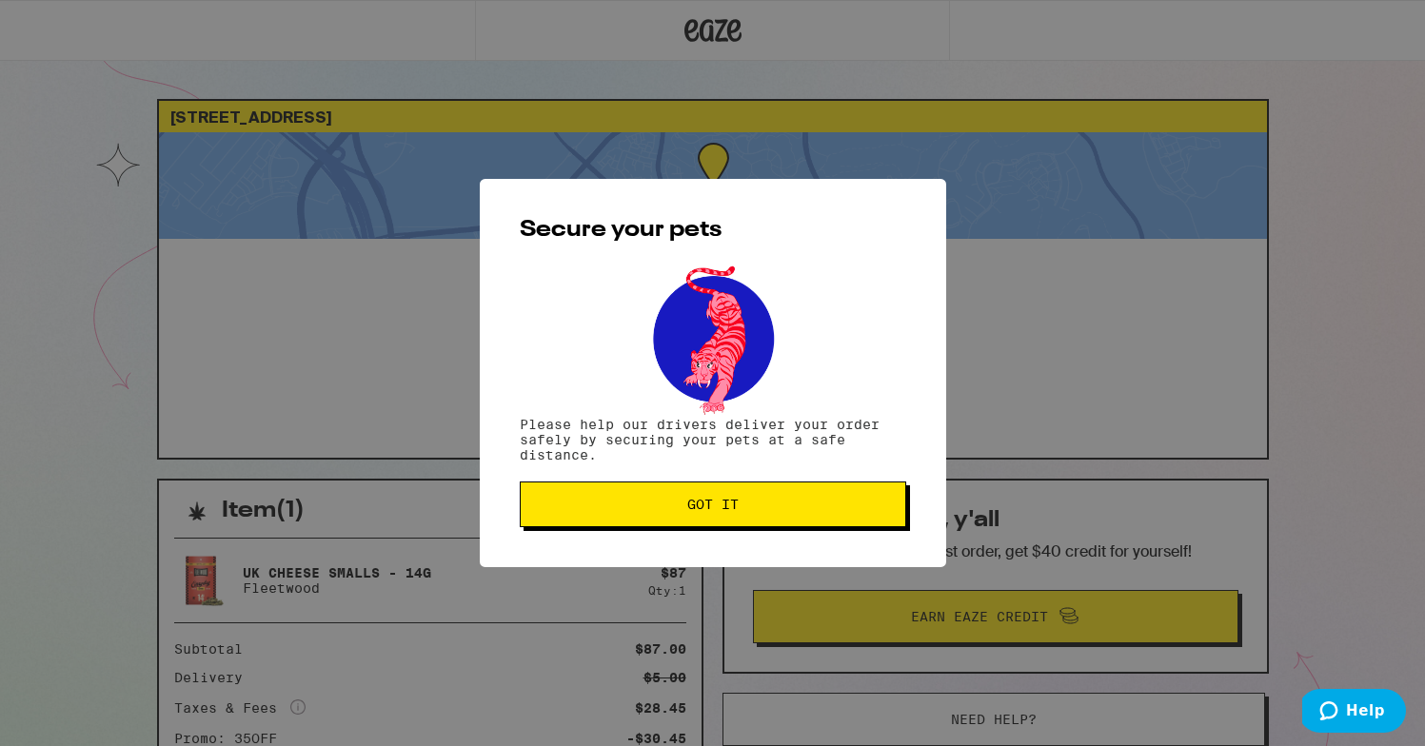
click at [741, 511] on span "Got it" at bounding box center [713, 504] width 354 height 13
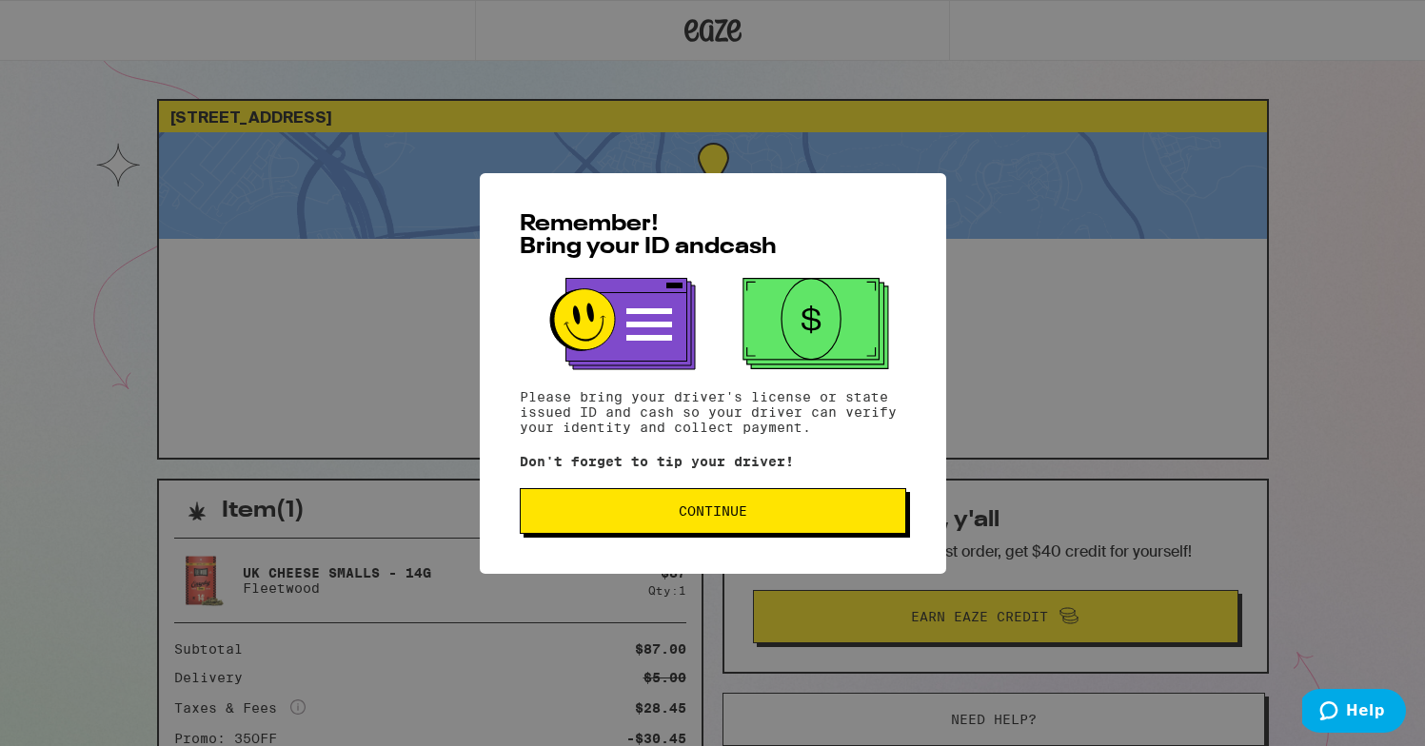
click at [727, 501] on button "Continue" at bounding box center [713, 511] width 386 height 46
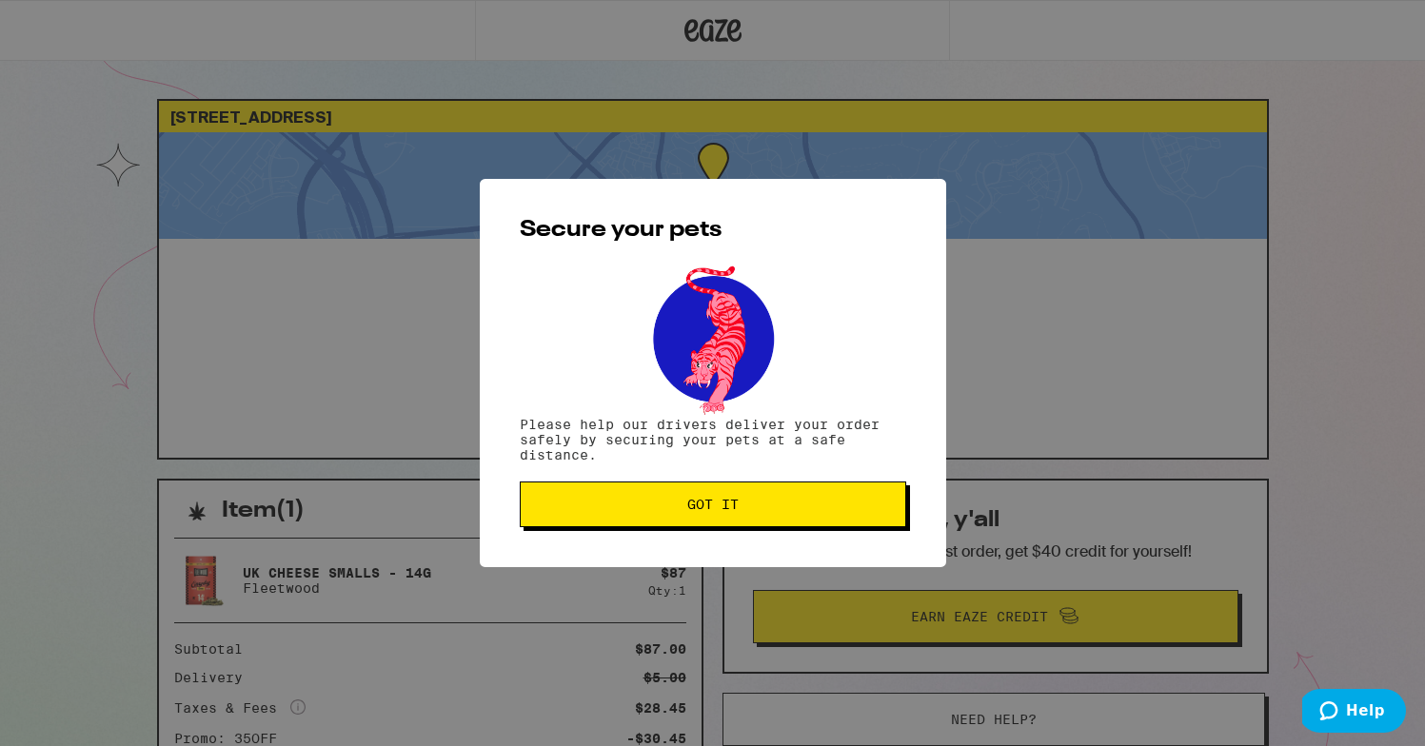
click at [728, 501] on span "Got it" at bounding box center [712, 504] width 51 height 13
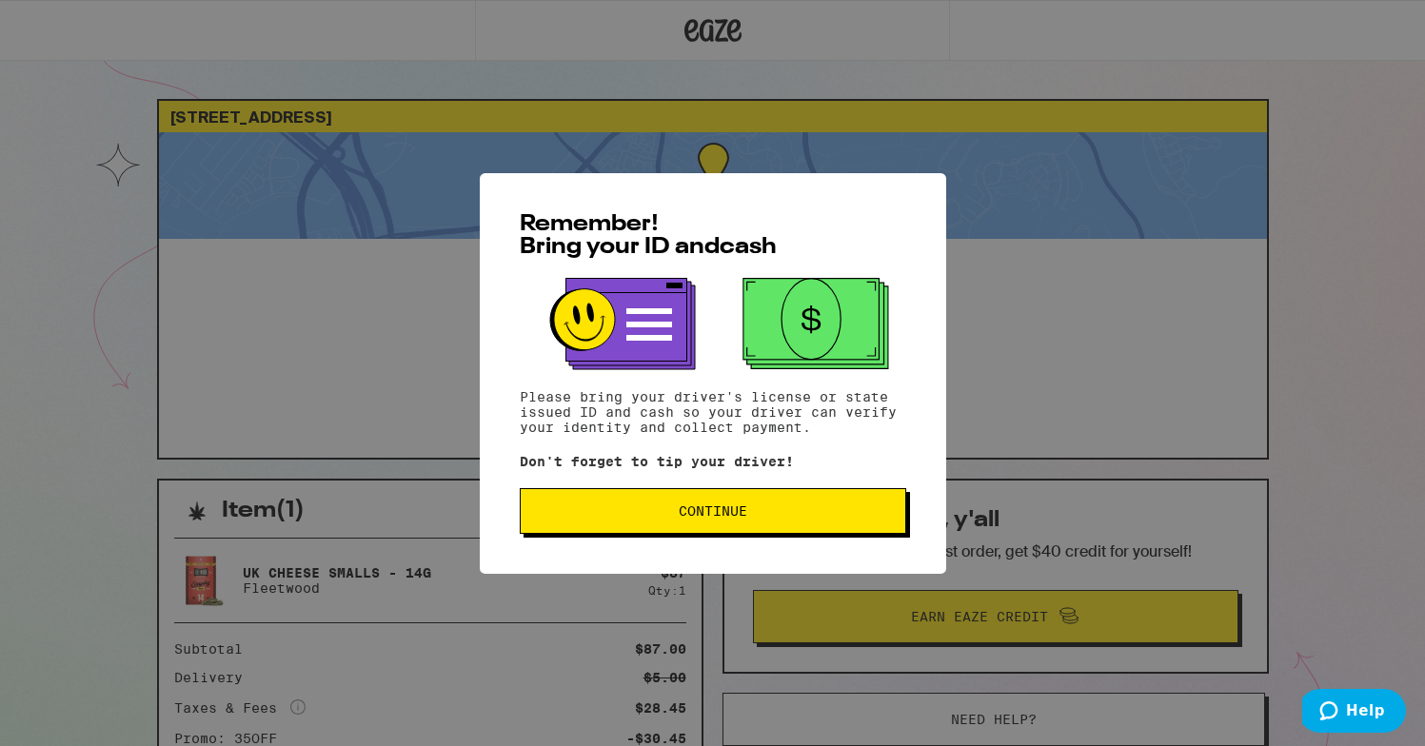
click at [688, 505] on span "Continue" at bounding box center [713, 510] width 69 height 13
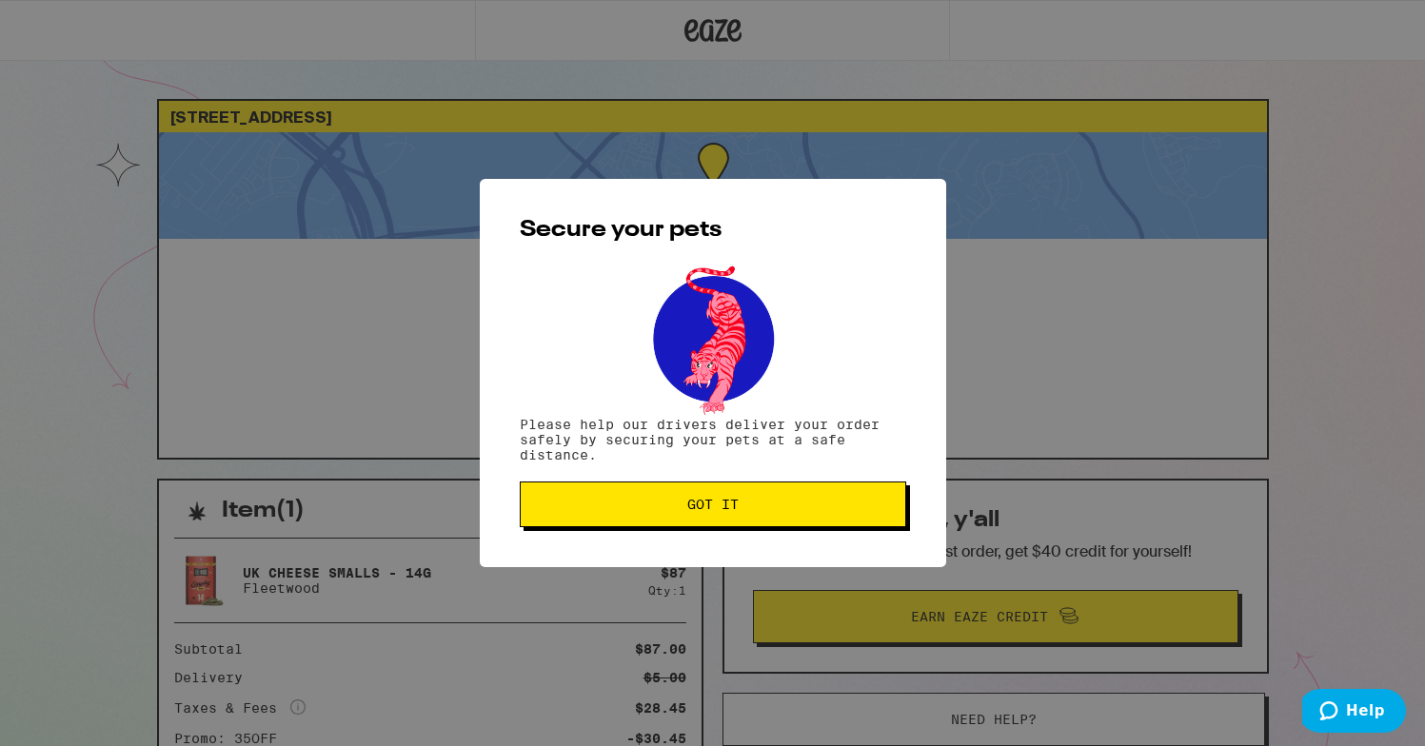
click at [688, 505] on span "Got it" at bounding box center [712, 504] width 51 height 13
